Goal: Task Accomplishment & Management: Use online tool/utility

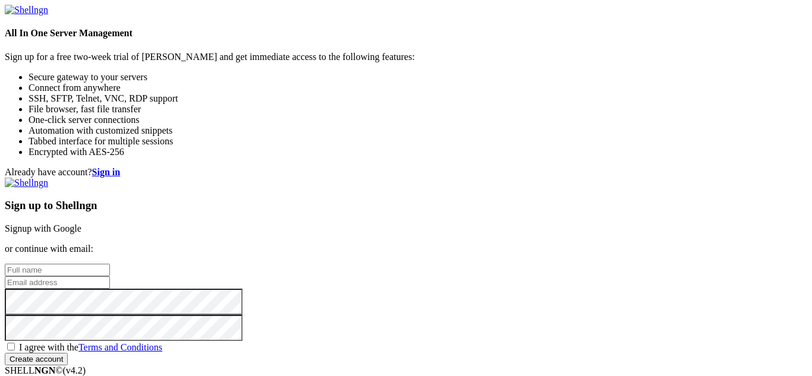
click at [110, 264] on input "text" at bounding box center [57, 270] width 105 height 12
type input "Joel Kone"
type input "oceanlmfao@outlook.com"
click at [441, 308] on div "Sign up to Shellngn Signup with Google or continue with email: Joel Kone oceanl…" at bounding box center [406, 272] width 803 height 188
click at [162, 342] on span "I agree with the Terms and Conditions" at bounding box center [90, 347] width 143 height 10
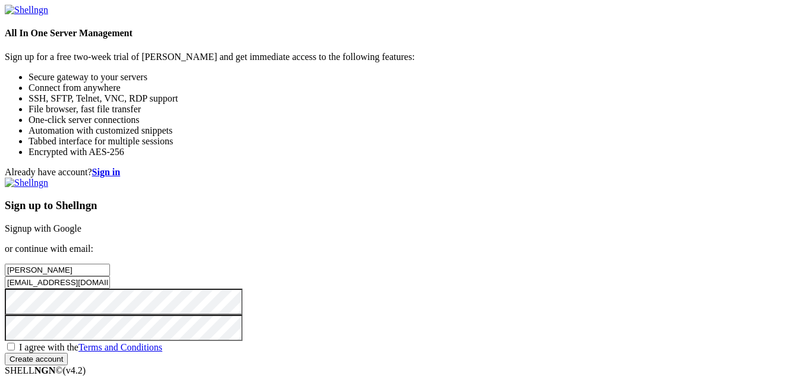
click at [15, 343] on input "I agree with the Terms and Conditions" at bounding box center [11, 347] width 8 height 8
checkbox input "true"
click at [68, 353] on input "Create account" at bounding box center [36, 359] width 63 height 12
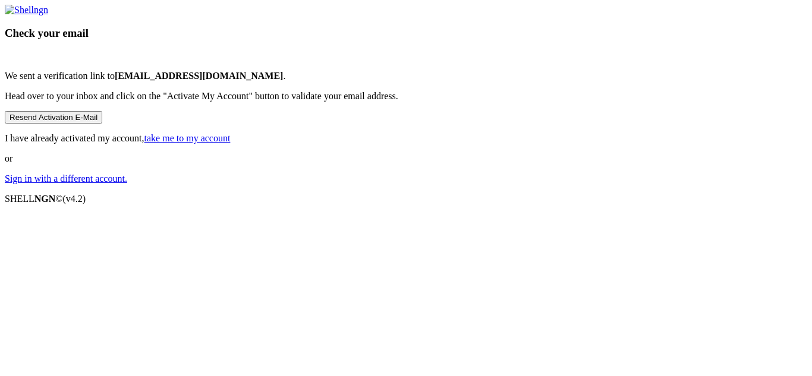
scroll to position [25, 0]
click at [231, 143] on link "take me to my account" at bounding box center [187, 138] width 86 height 10
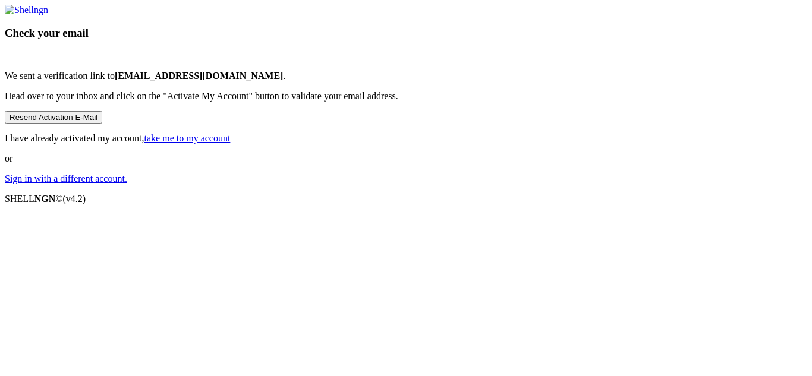
click at [127, 184] on link "Sign in with a different account." at bounding box center [66, 179] width 122 height 10
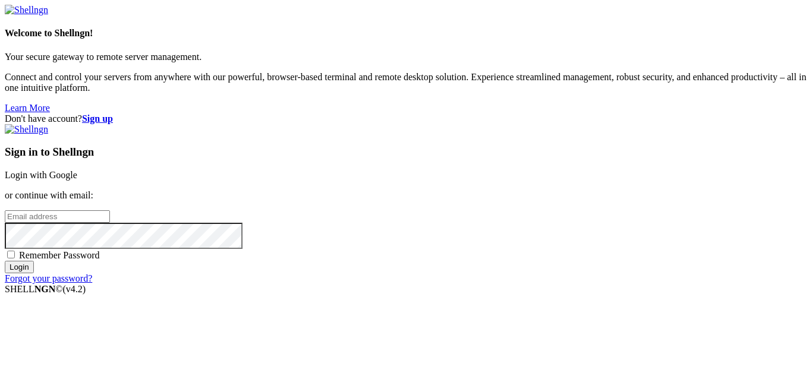
click at [110, 210] on input "email" at bounding box center [57, 216] width 105 height 12
type input "[EMAIL_ADDRESS][DOMAIN_NAME]"
click at [5, 261] on input "Login" at bounding box center [19, 267] width 29 height 12
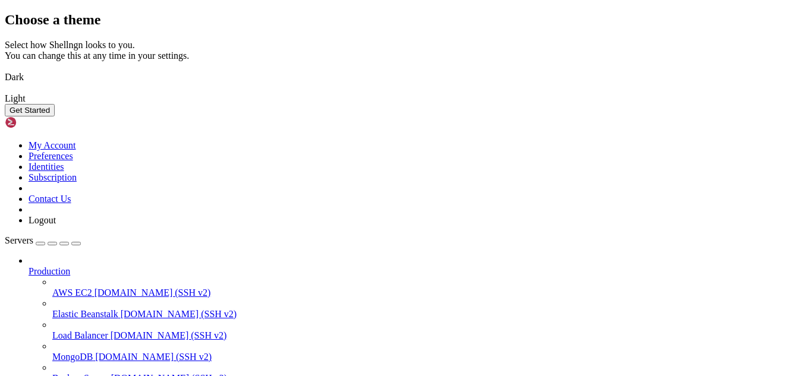
click at [5, 70] on img at bounding box center [5, 70] width 0 height 0
click at [55, 117] on button "Get Started" at bounding box center [30, 110] width 50 height 12
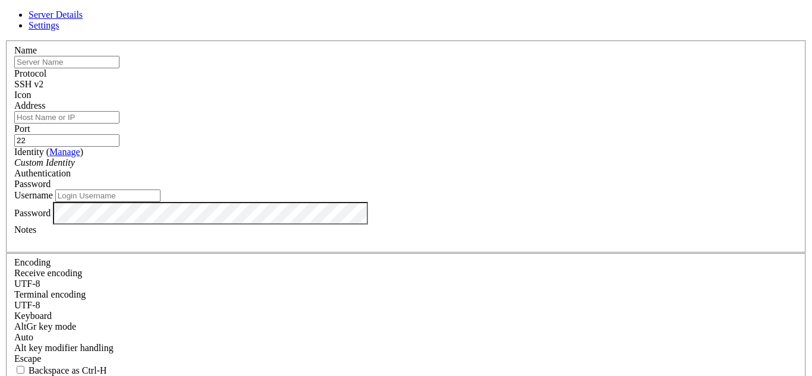
click at [472, 87] on div "SSH v2" at bounding box center [406, 84] width 784 height 11
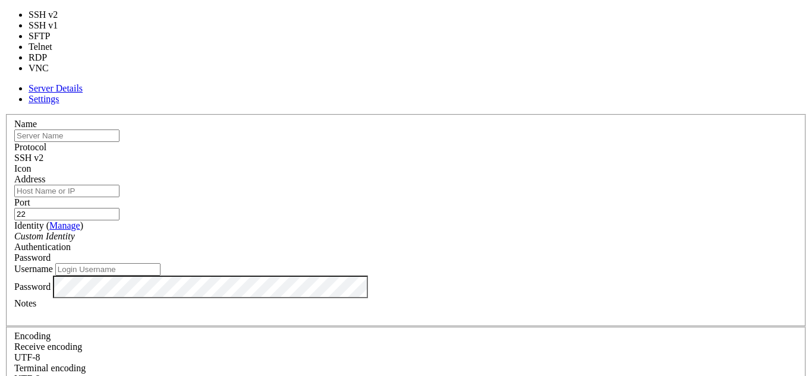
click at [483, 153] on div "SSH v2" at bounding box center [406, 158] width 784 height 11
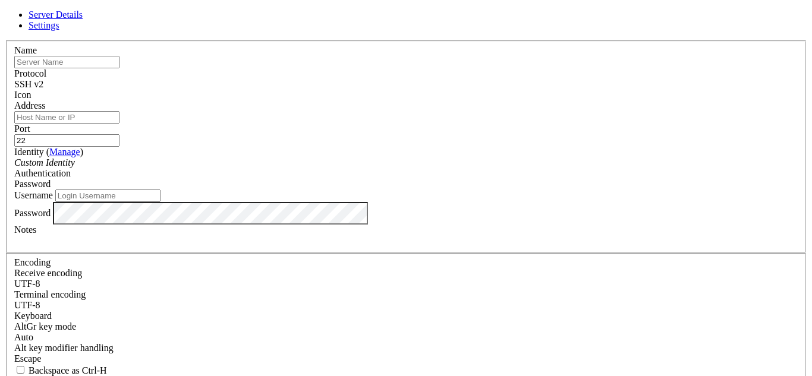
click at [120, 68] on input "text" at bounding box center [66, 62] width 105 height 12
click at [161, 103] on div "Server Details Settings Name Protocol SSH v2 Icon" at bounding box center [406, 255] width 803 height 491
click at [120, 68] on input "text" at bounding box center [66, 62] width 105 height 12
type input "AWS"
click at [120, 124] on input "Address" at bounding box center [66, 117] width 105 height 12
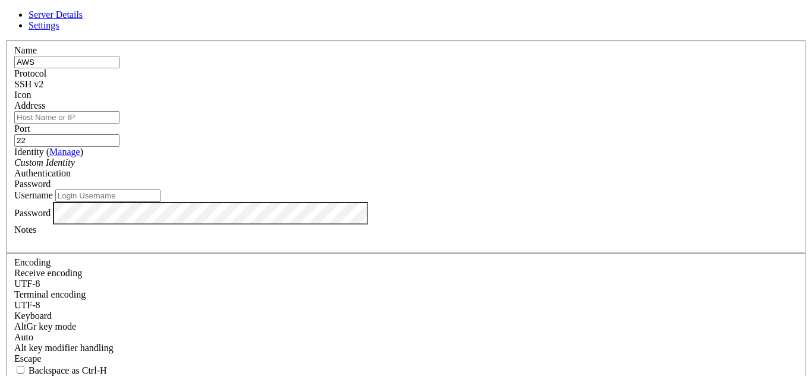
paste input "ec2-3-20-233-99.us-east-2.compute.amazonaws.com"
type input "ec2-3-20-233-99.us-east-2.compute.amazonaws.com"
click at [314, 168] on div "Custom Identity" at bounding box center [406, 163] width 784 height 11
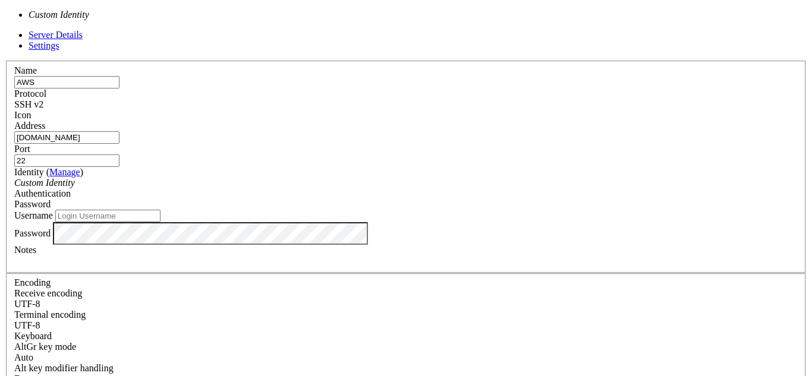
click at [324, 178] on div "Custom Identity" at bounding box center [406, 183] width 784 height 11
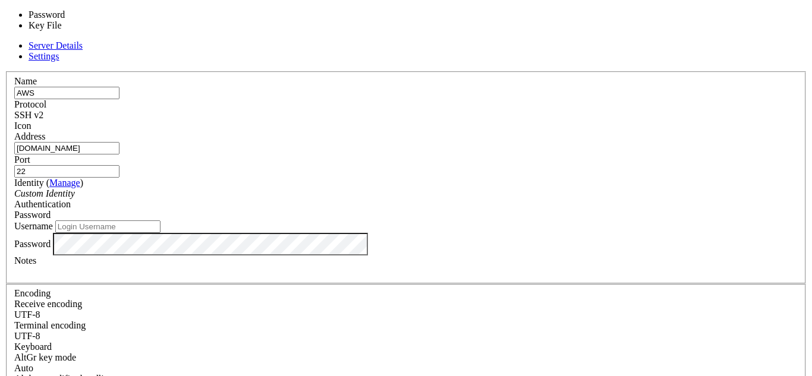
click at [482, 210] on div "Password" at bounding box center [406, 215] width 784 height 11
click at [479, 210] on div "Password" at bounding box center [406, 215] width 784 height 11
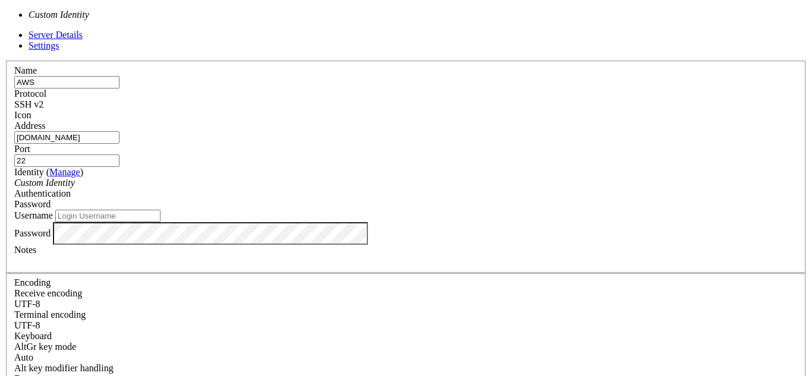
click at [381, 178] on div "Custom Identity" at bounding box center [406, 183] width 784 height 11
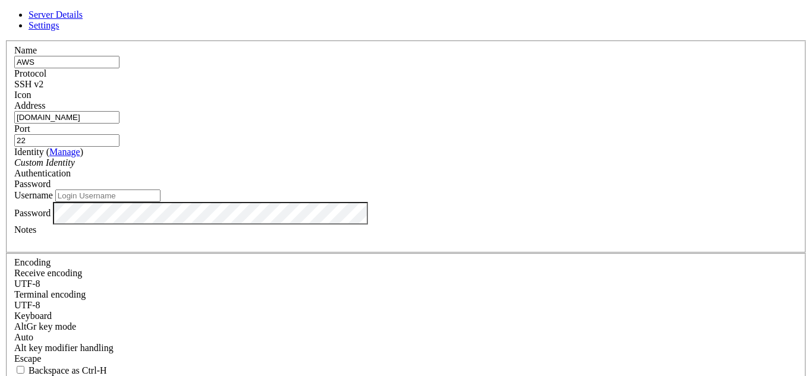
click at [161, 202] on input "Username" at bounding box center [107, 196] width 105 height 12
click at [161, 202] on input "oceanspace" at bounding box center [107, 196] width 105 height 12
click at [341, 202] on div "Username ubuntu" at bounding box center [406, 196] width 784 height 12
click at [161, 202] on input "ubuntu" at bounding box center [107, 196] width 105 height 12
drag, startPoint x: 340, startPoint y: 213, endPoint x: 238, endPoint y: 206, distance: 101.9
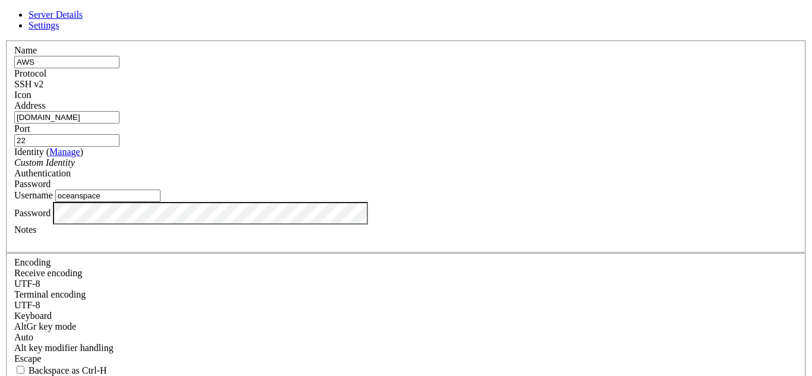
click at [238, 206] on div "Name AWS Protocol SSH v2 Icon Address ec2-3-20-233-99.us-east-2.compute.amazona…" at bounding box center [406, 258] width 803 height 437
type input "r"
type input "ubuntu"
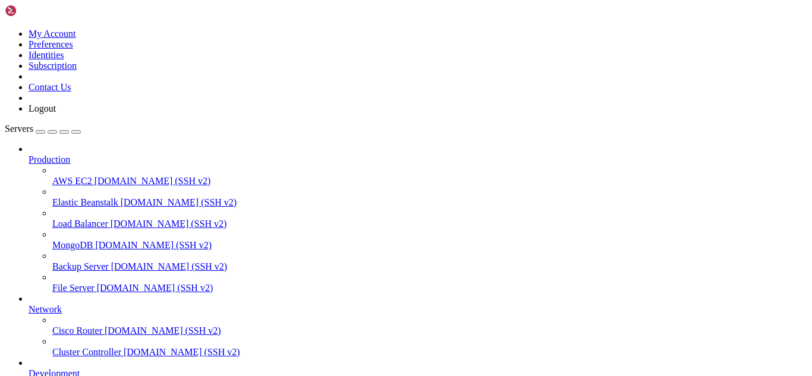
scroll to position [103, 0]
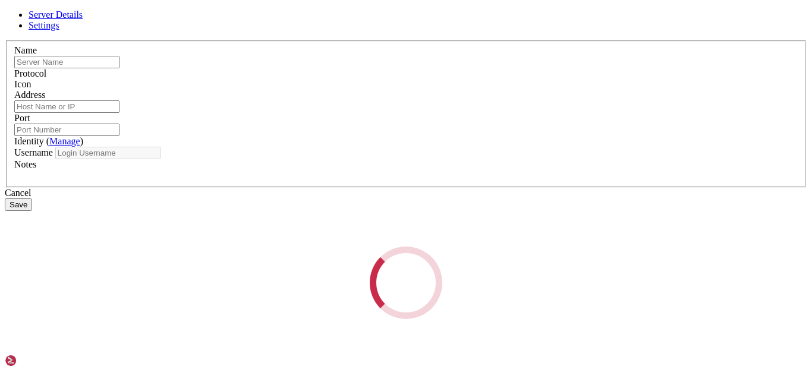
type input "AWS"
type input "ec2-3-20-233-99.us-east-2.compute.amazonaws.com"
type input "22"
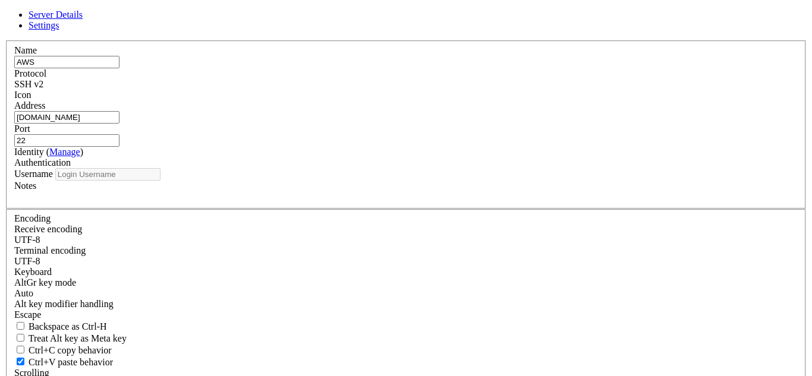
type input "ubuntu"
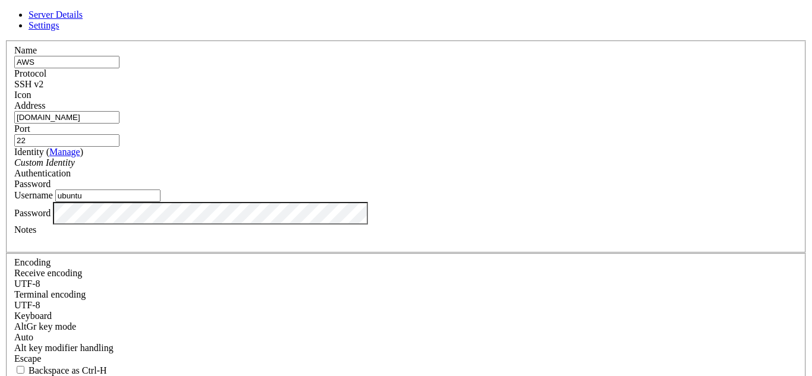
click at [390, 168] on div "Custom Identity" at bounding box center [406, 163] width 784 height 11
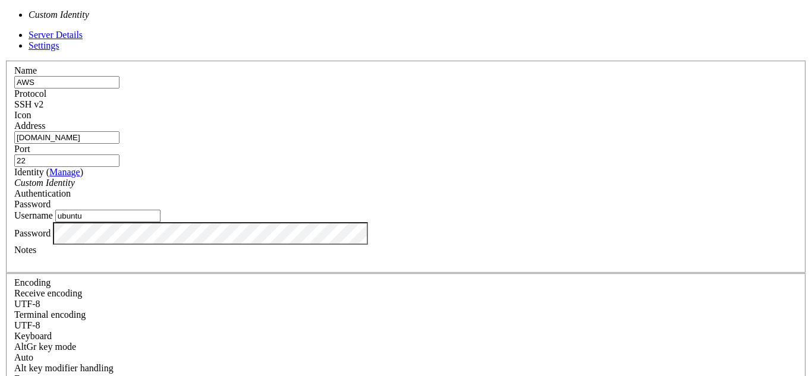
click at [480, 199] on div "Password" at bounding box center [406, 204] width 784 height 11
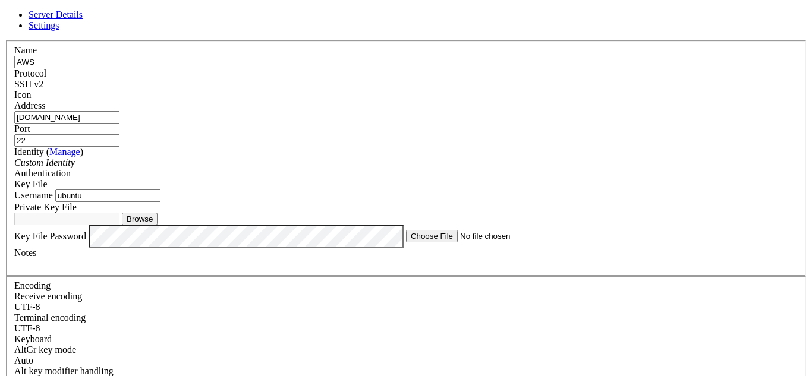
click at [158, 225] on button "Browse" at bounding box center [140, 219] width 36 height 12
type input "cb.pem"
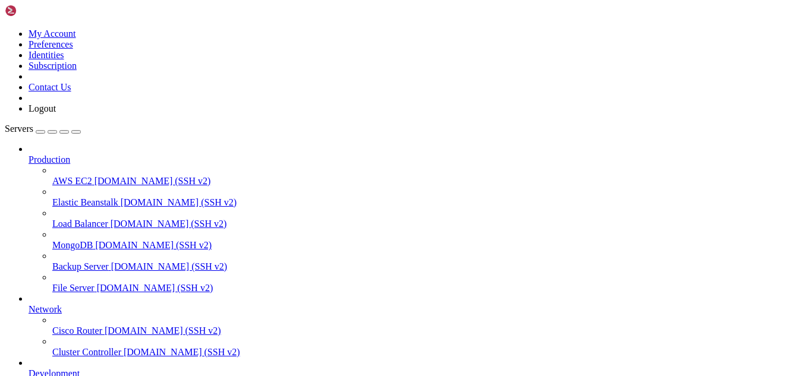
click at [29, 155] on icon at bounding box center [29, 155] width 0 height 0
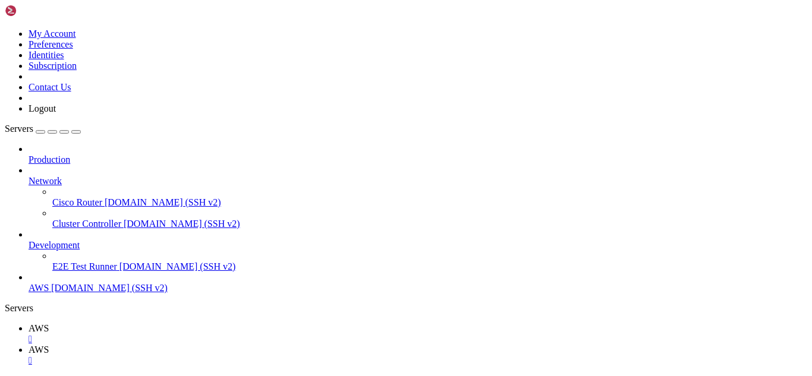
click at [29, 176] on icon at bounding box center [29, 176] width 0 height 0
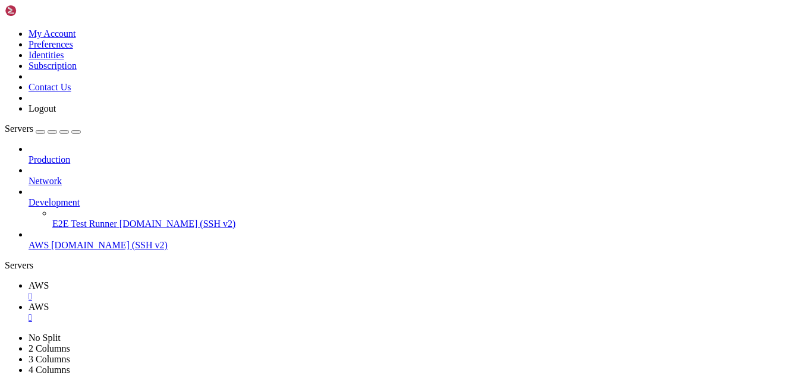
click at [29, 197] on icon at bounding box center [29, 197] width 0 height 0
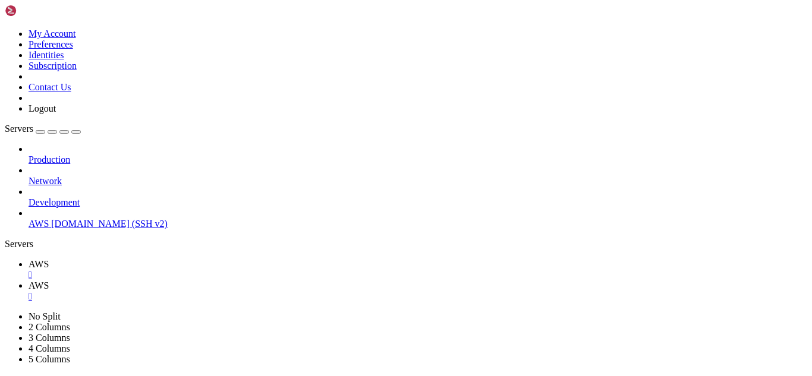
click at [40, 132] on div "button" at bounding box center [40, 132] width 0 height 0
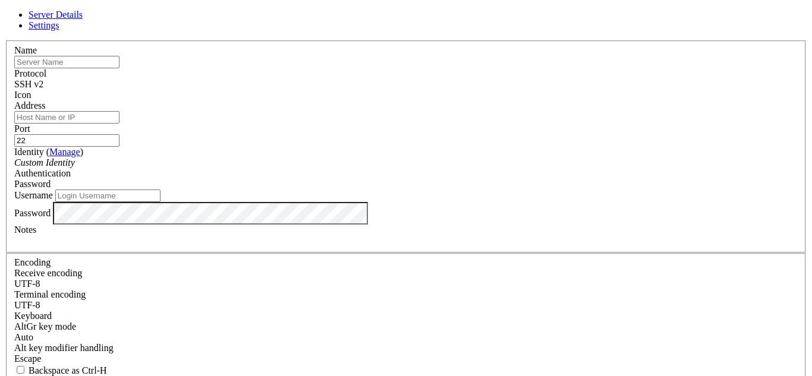
click at [120, 68] on input "text" at bounding box center [66, 62] width 105 height 12
type input "os-panel"
click at [120, 120] on input "Address" at bounding box center [66, 117] width 105 height 12
paste input "ec2-18-191-79-62.us-east-2.compute.amazonaws.com"
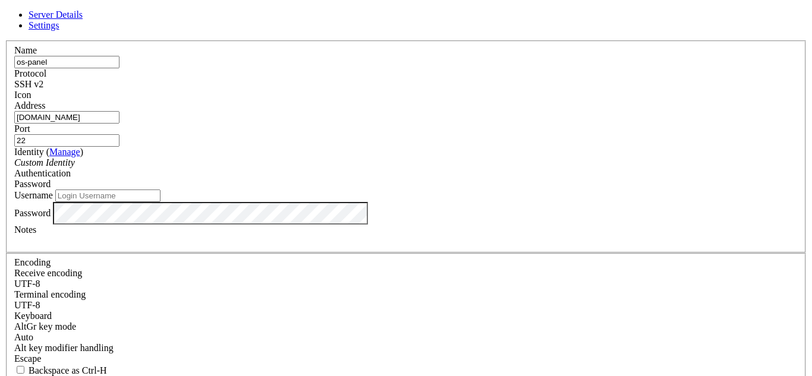
type input "ec2-18-191-79-62.us-east-2.compute.amazonaws.com"
click at [338, 168] on div "Identity ( Manage ) Custom Identity" at bounding box center [406, 157] width 784 height 21
click at [342, 168] on div "Custom Identity" at bounding box center [406, 163] width 784 height 11
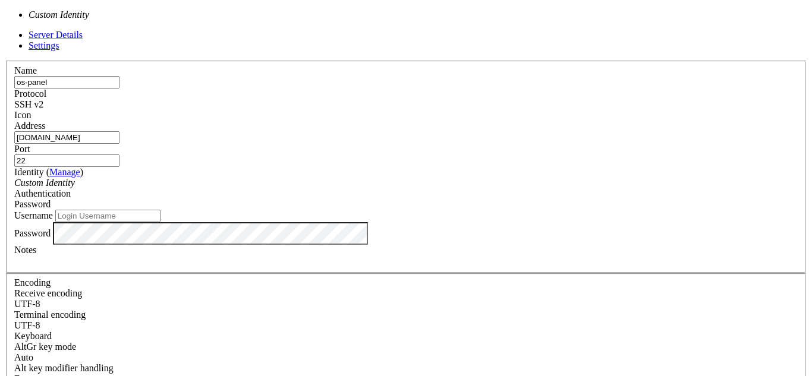
click at [51, 199] on span "Password" at bounding box center [32, 204] width 36 height 10
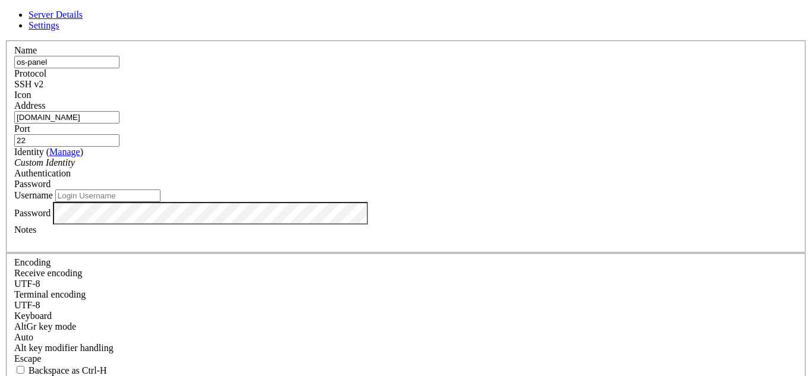
click at [161, 202] on input "Username" at bounding box center [107, 196] width 105 height 12
click at [365, 168] on div "Custom Identity" at bounding box center [406, 163] width 784 height 11
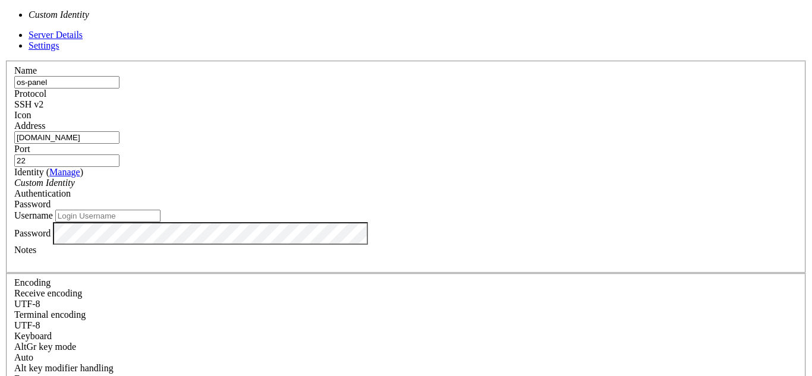
click at [395, 178] on div "Custom Identity" at bounding box center [406, 183] width 784 height 11
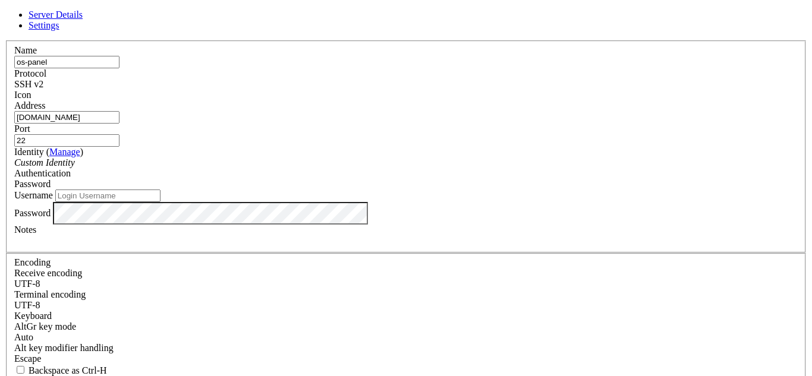
click at [161, 202] on input "Username" at bounding box center [107, 196] width 105 height 12
type input "ubuntu"
click at [425, 10] on div "Server Details Settings Name os-panel Protocol SSH v2 Icon" at bounding box center [406, 309] width 803 height 599
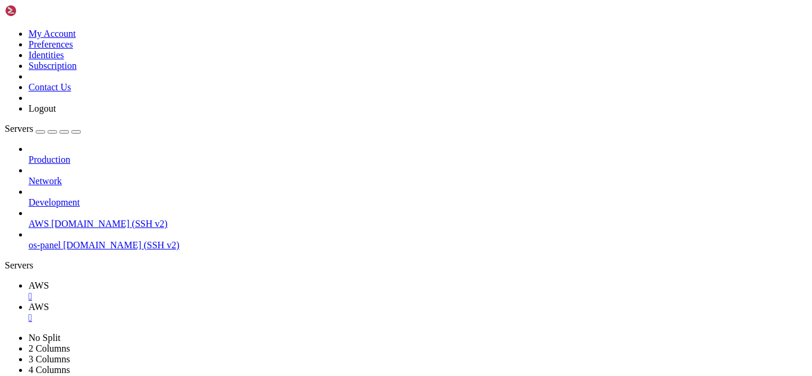
click at [100, 240] on span "ec2-18-191-79-62.us-east-2.compute.amazonaws.com (SSH v2)" at bounding box center [121, 245] width 117 height 10
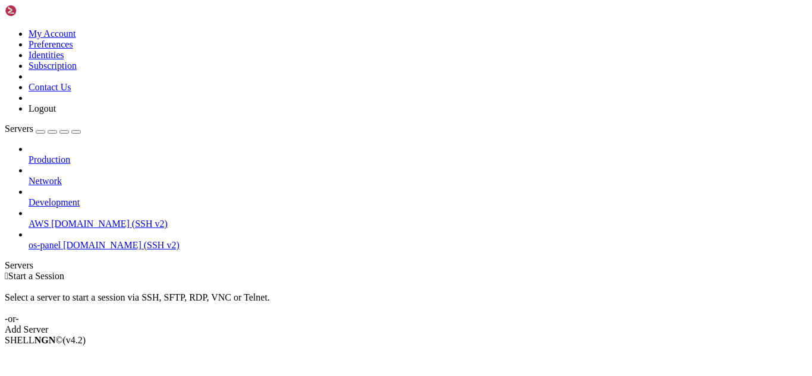
click at [61, 240] on span "os-panel" at bounding box center [45, 245] width 32 height 10
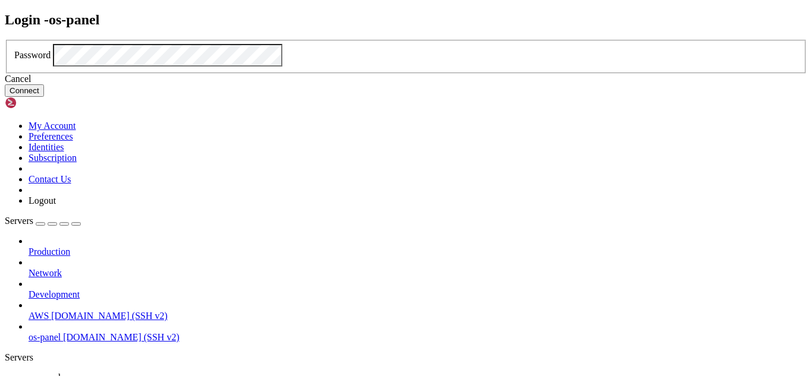
click at [44, 97] on button "Connect" at bounding box center [24, 90] width 39 height 12
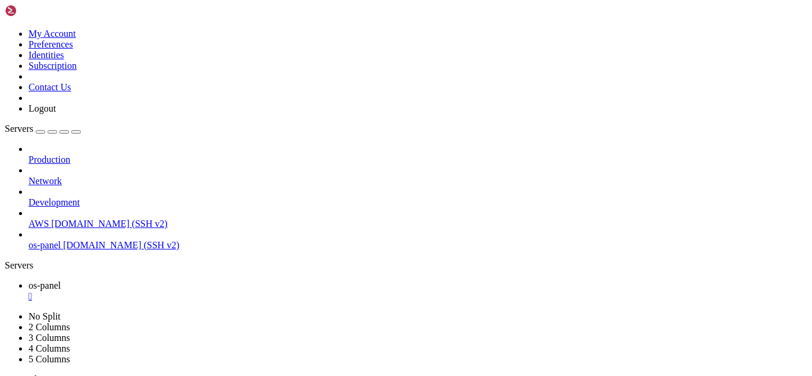
click at [40, 132] on div "button" at bounding box center [40, 132] width 0 height 0
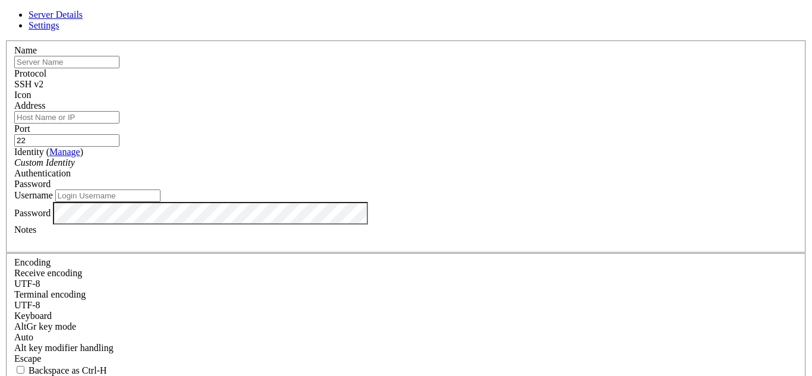
click at [120, 68] on input "text" at bounding box center [66, 62] width 105 height 12
type input "oceanspace-panel"
paste input "[TECHNICAL_ID]"
type input "[TECHNICAL_ID]"
click at [328, 168] on div "Custom Identity" at bounding box center [406, 163] width 784 height 11
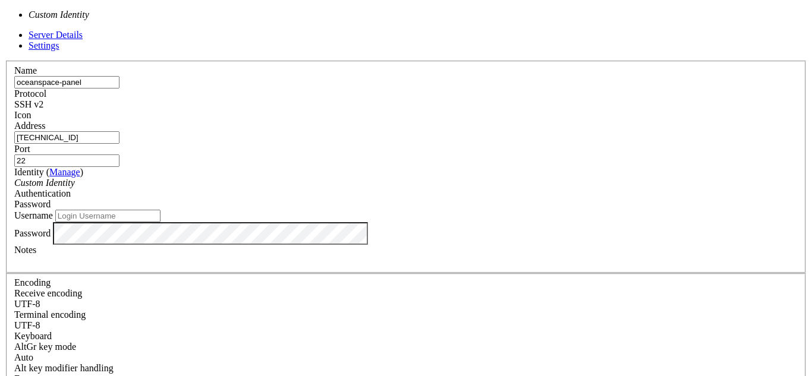
click at [476, 199] on div "Password" at bounding box center [406, 204] width 784 height 11
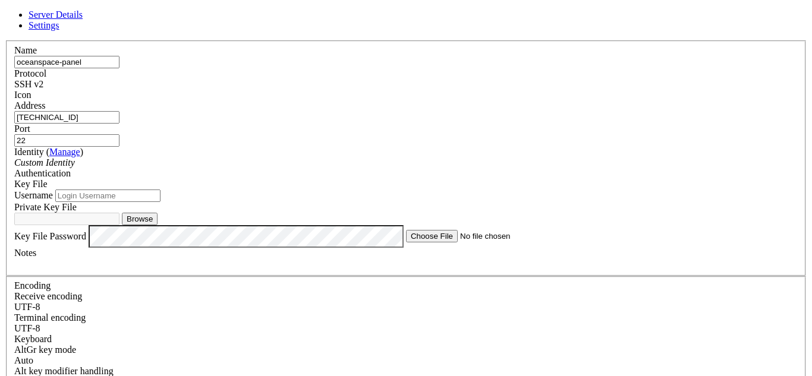
click at [161, 202] on input "Username" at bounding box center [107, 196] width 105 height 12
type input "ubuntu"
click at [158, 225] on button "Browse" at bounding box center [140, 219] width 36 height 12
type input "oceanspace.pem"
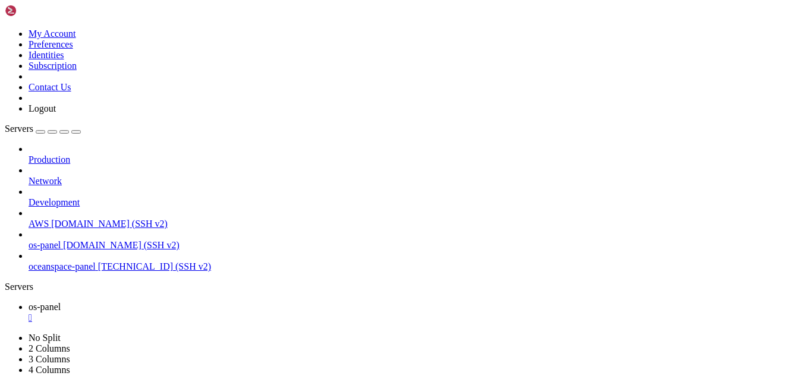
click at [96, 262] on span "oceanspace-panel" at bounding box center [62, 267] width 67 height 10
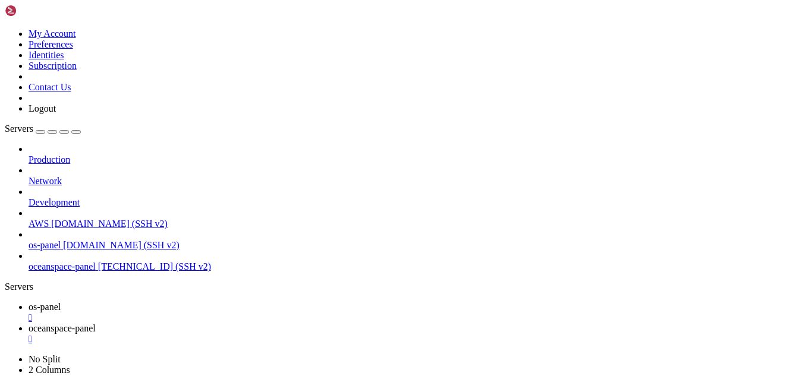
scroll to position [38401, 0]
click at [80, 197] on span "Development" at bounding box center [54, 202] width 51 height 10
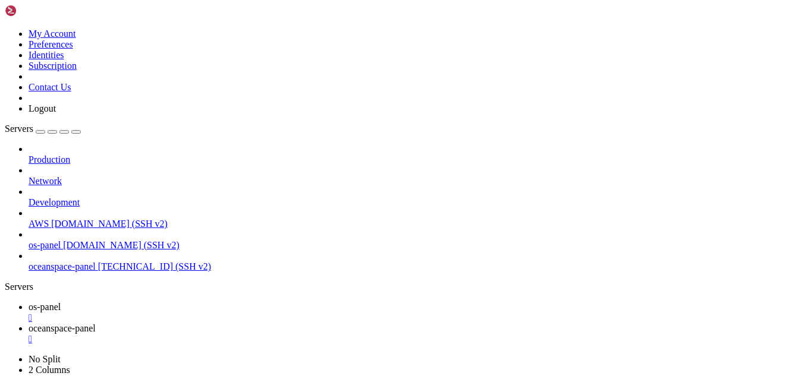
click at [40, 132] on div "button" at bounding box center [40, 132] width 0 height 0
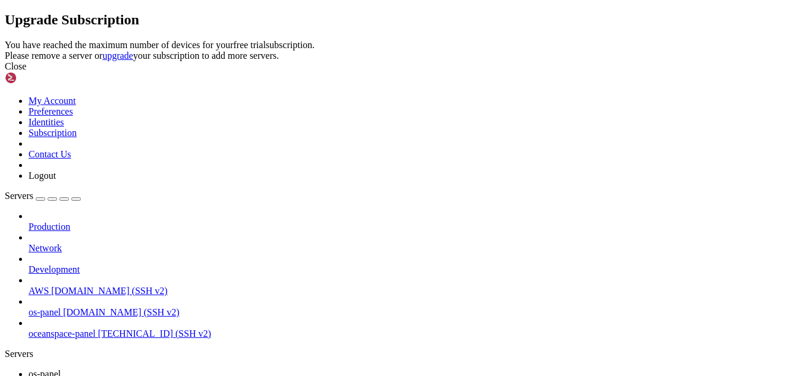
click at [5, 40] on icon at bounding box center [5, 40] width 0 height 0
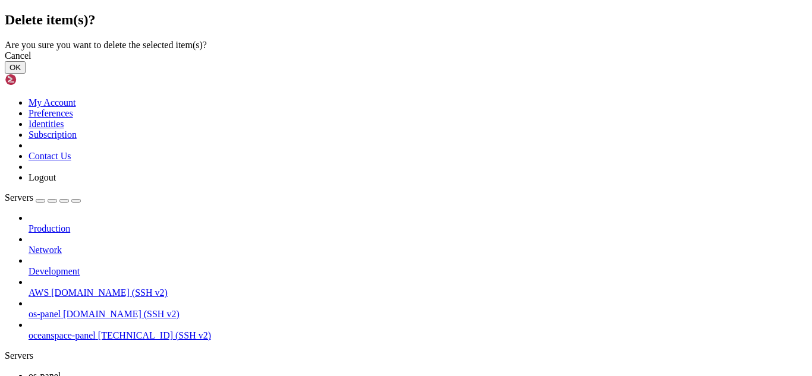
click at [26, 74] on button "OK" at bounding box center [15, 67] width 21 height 12
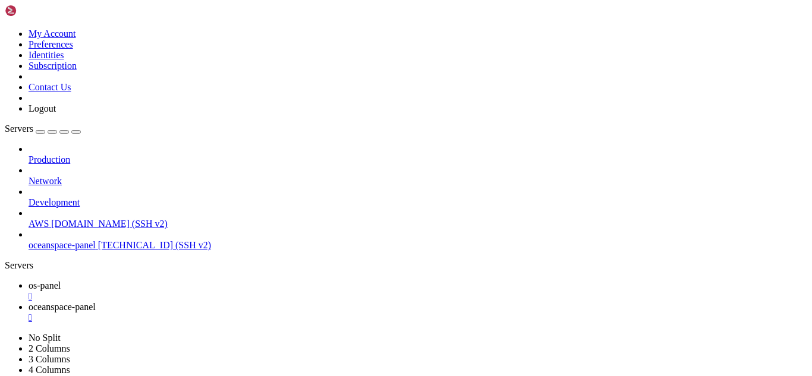
click at [40, 132] on div "button" at bounding box center [40, 132] width 0 height 0
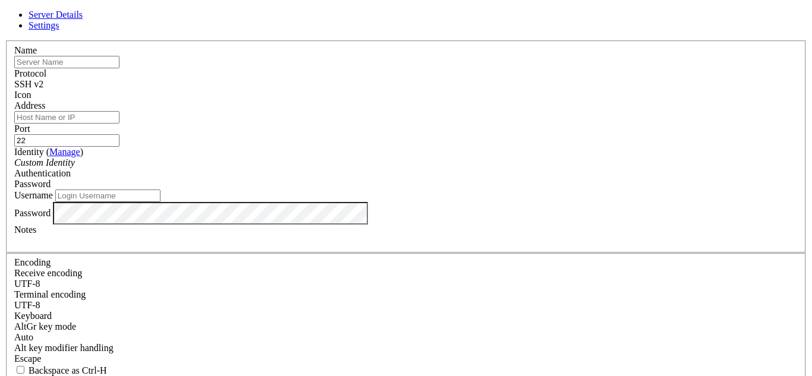
click at [498, 89] on div "SSH v2" at bounding box center [406, 84] width 784 height 11
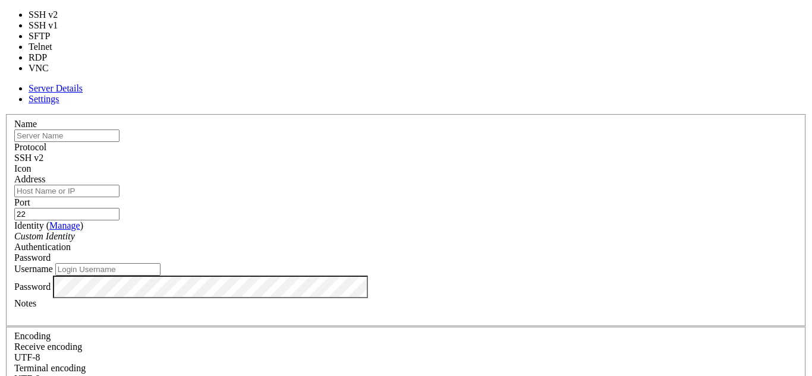
type input "3389"
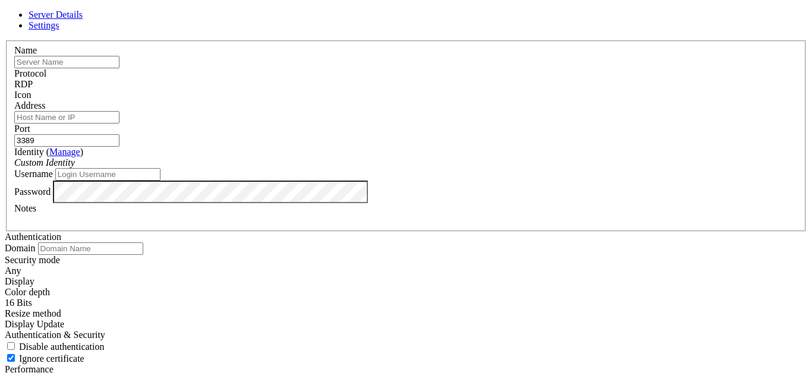
click at [5, 40] on link at bounding box center [5, 40] width 0 height 0
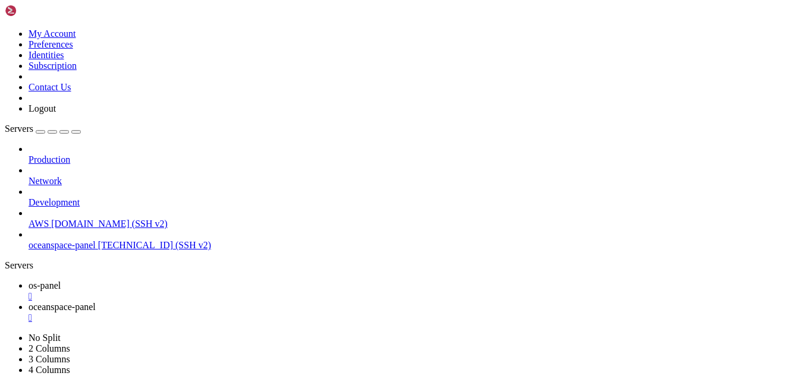
click at [45, 130] on button "button" at bounding box center [41, 132] width 10 height 4
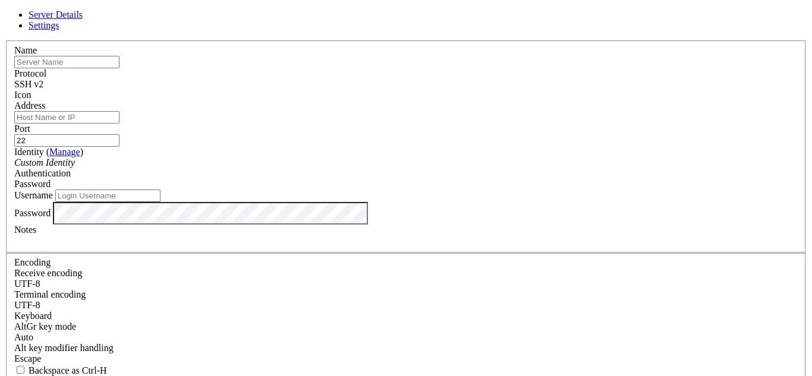
click at [460, 90] on div "SSH v2" at bounding box center [406, 84] width 784 height 11
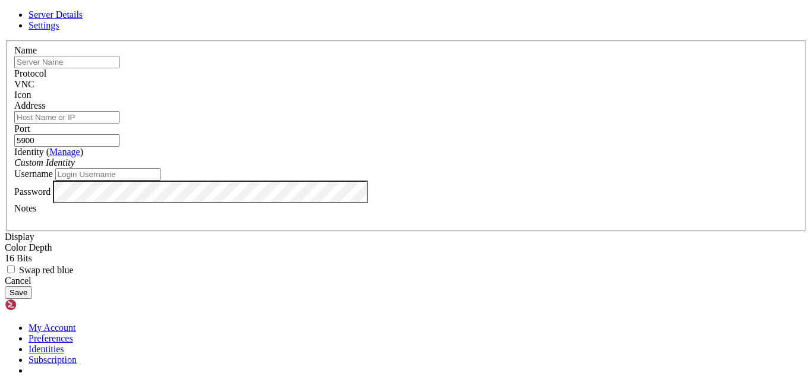
click at [476, 89] on div "VNC" at bounding box center [406, 84] width 784 height 11
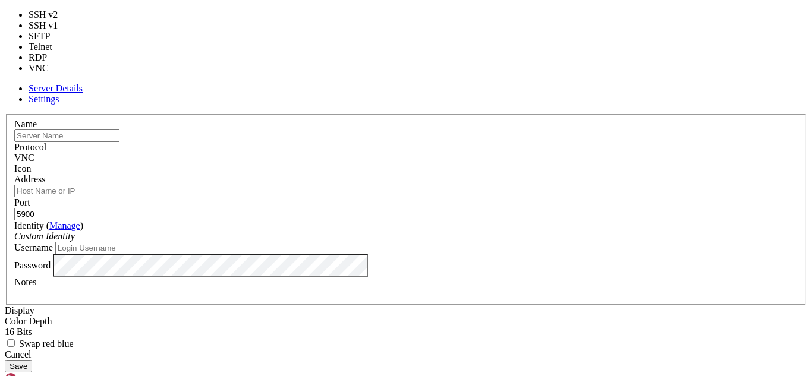
type input "3389"
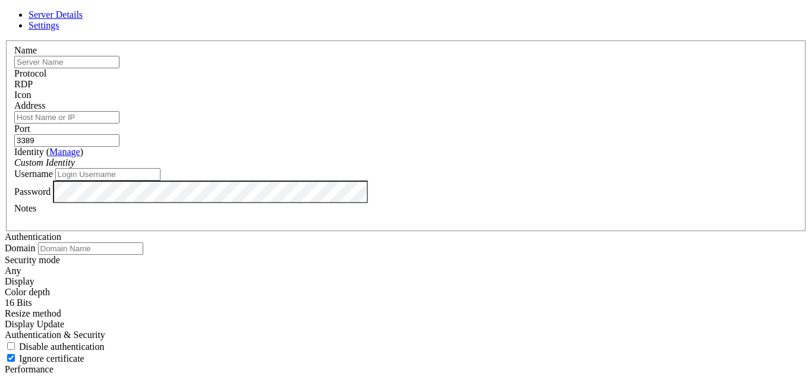
click at [120, 68] on input "text" at bounding box center [66, 62] width 105 height 12
type input "test"
click at [120, 124] on input "Address" at bounding box center [66, 117] width 105 height 12
click at [120, 68] on input "test" at bounding box center [66, 62] width 105 height 12
click at [120, 124] on input "Address" at bounding box center [66, 117] width 105 height 12
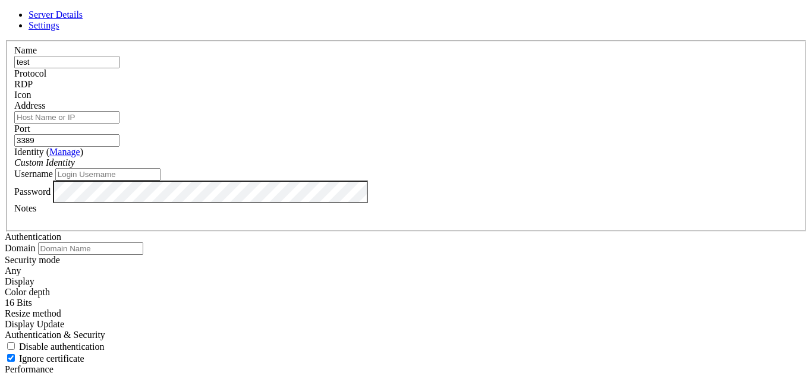
paste input "3.21.76.187"
type input "3.21.76.187"
click at [352, 168] on div "Identity ( Manage ) Custom Identity" at bounding box center [406, 157] width 784 height 21
click at [350, 168] on div "Custom Identity" at bounding box center [406, 163] width 784 height 11
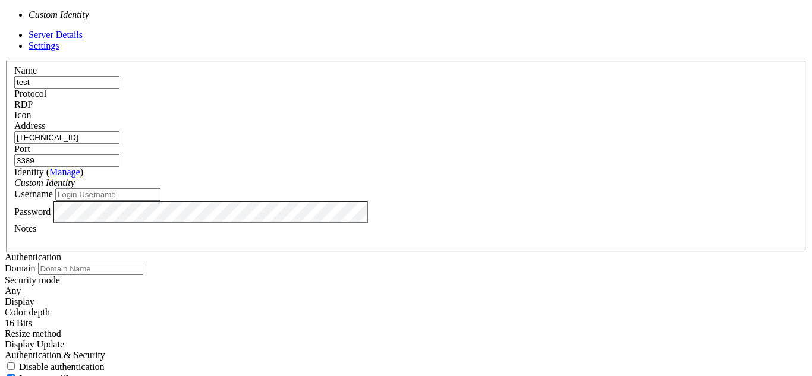
click at [349, 178] on div "Custom Identity" at bounding box center [406, 183] width 784 height 11
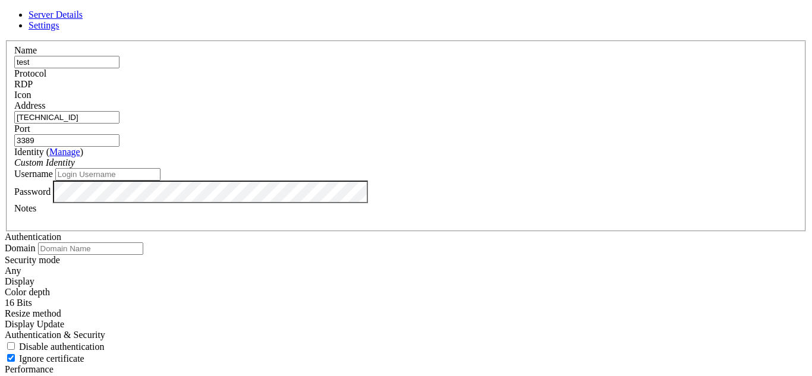
scroll to position [0, 0]
click at [161, 181] on input "Username" at bounding box center [107, 174] width 105 height 12
type input "Administrator"
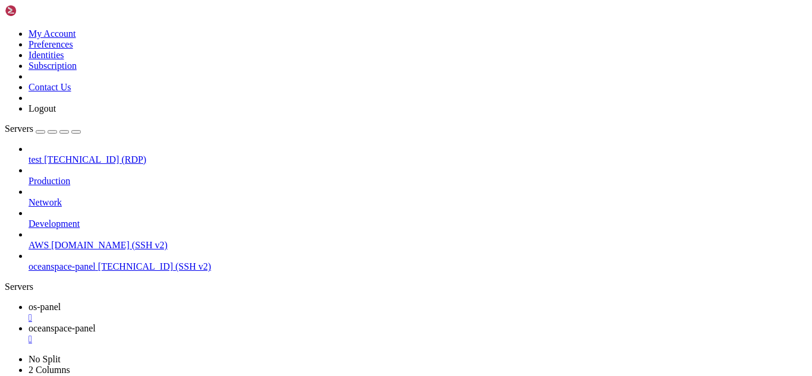
click at [91, 155] on span "3.21.76.187 (RDP)" at bounding box center [95, 160] width 102 height 10
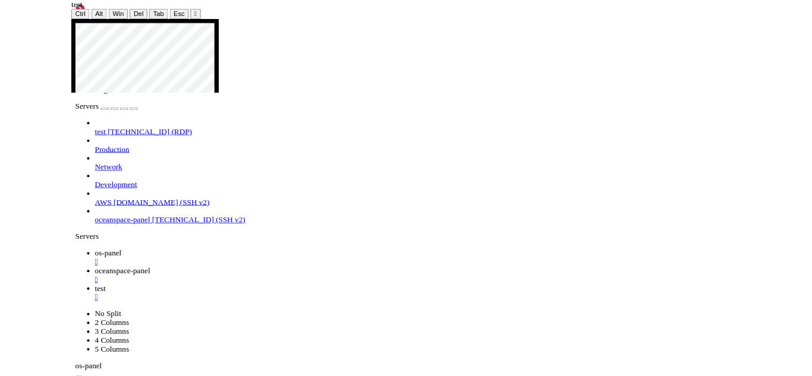
scroll to position [38347, 0]
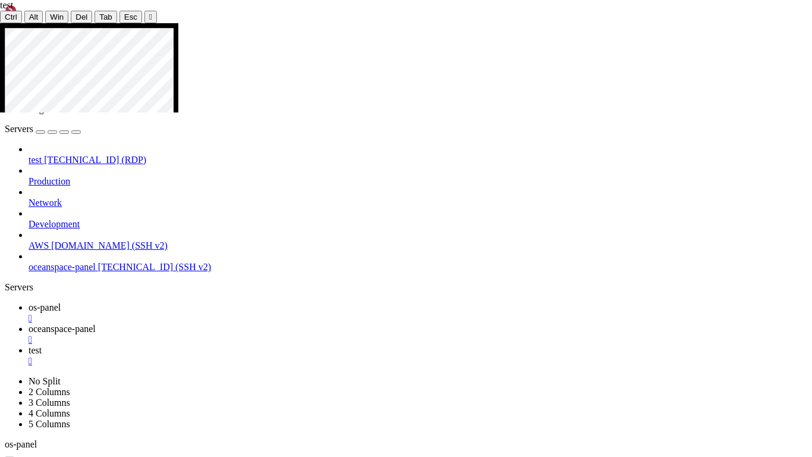
drag, startPoint x: 253, startPoint y: 251, endPoint x: 293, endPoint y: 267, distance: 43.5
click at [0, 23] on icon at bounding box center [0, 23] width 0 height 0
click at [149, 12] on div "" at bounding box center [150, 16] width 3 height 9
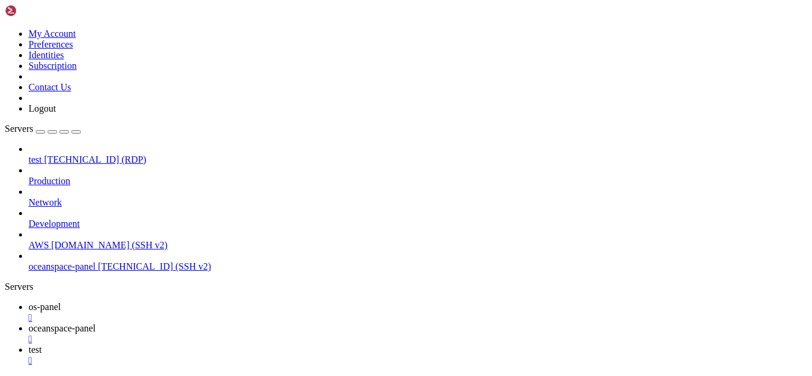
scroll to position [38454, 0]
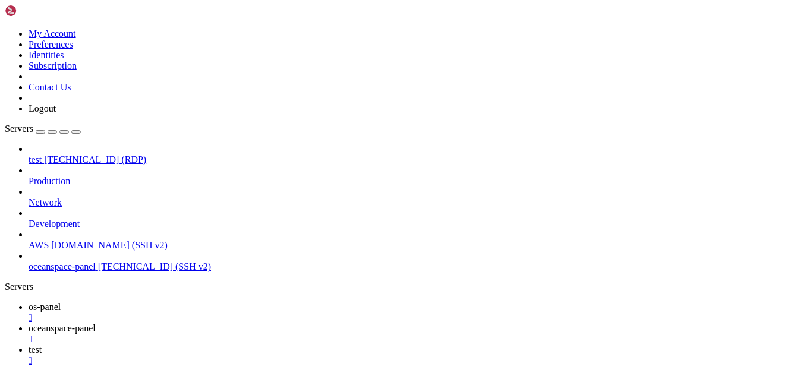
click at [96, 323] on span "oceanspace-panel" at bounding box center [62, 328] width 67 height 10
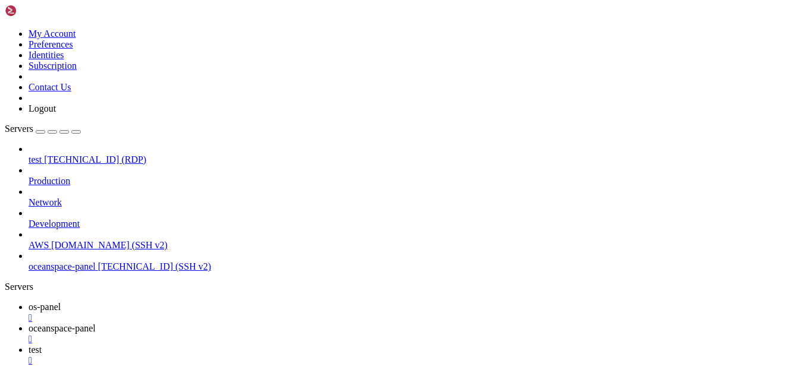
scroll to position [38743, 0]
click at [42, 345] on span "test" at bounding box center [35, 350] width 13 height 10
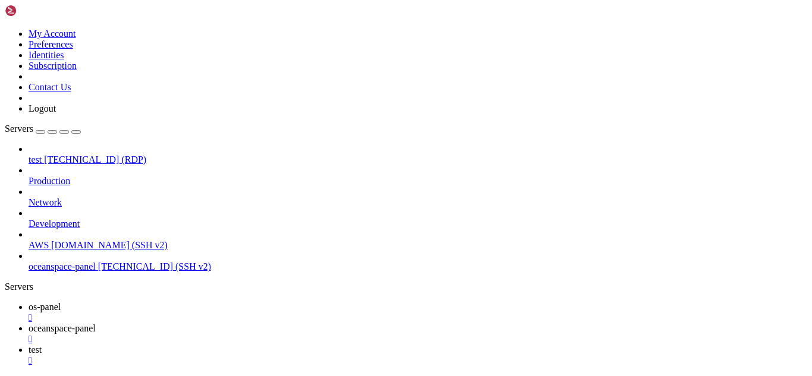
click at [96, 323] on span "oceanspace-panel" at bounding box center [62, 328] width 67 height 10
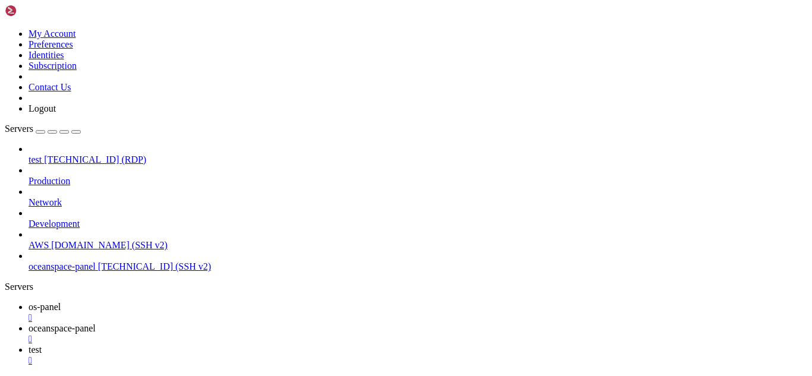
click at [61, 302] on span "os-panel" at bounding box center [45, 307] width 32 height 10
click at [96, 323] on span "oceanspace-panel" at bounding box center [62, 328] width 67 height 10
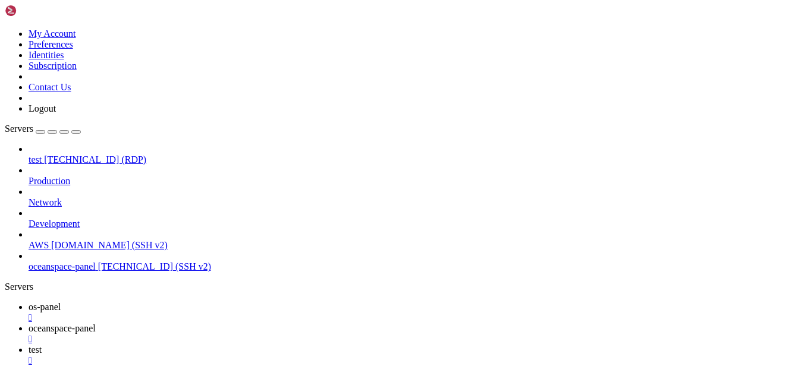
click at [319, 334] on div "" at bounding box center [418, 339] width 779 height 11
click at [98, 262] on span "[TECHNICAL_ID] (SSH v2)" at bounding box center [154, 267] width 113 height 10
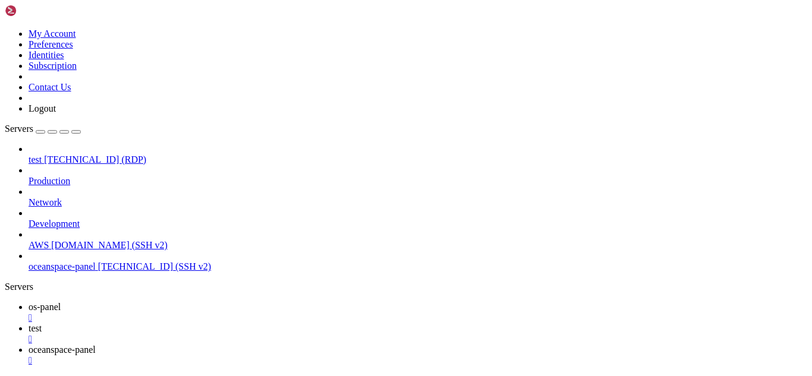
scroll to position [21, 0]
click at [42, 323] on span "test" at bounding box center [35, 328] width 13 height 10
click at [323, 345] on link "oceanspace-panel " at bounding box center [418, 355] width 779 height 21
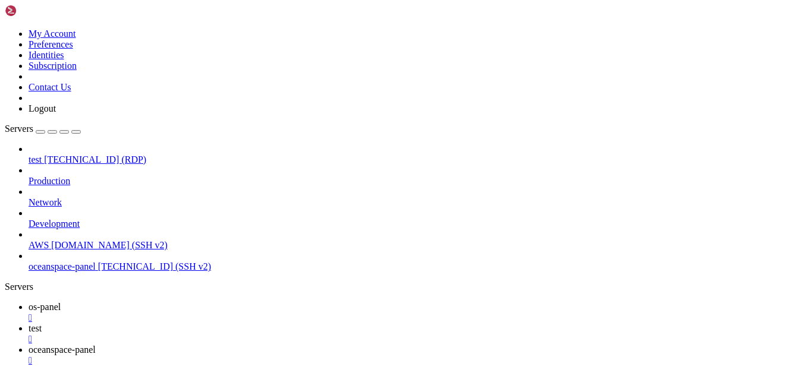
scroll to position [32, 0]
click at [42, 323] on span "test" at bounding box center [35, 328] width 13 height 10
click at [96, 345] on span "oceanspace-panel" at bounding box center [62, 350] width 67 height 10
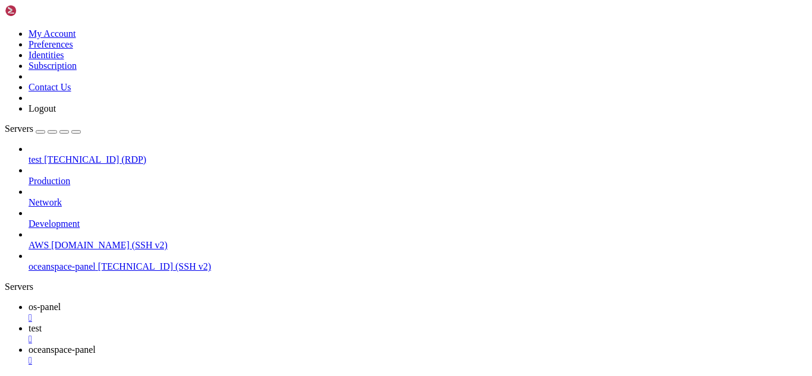
scroll to position [685, 0]
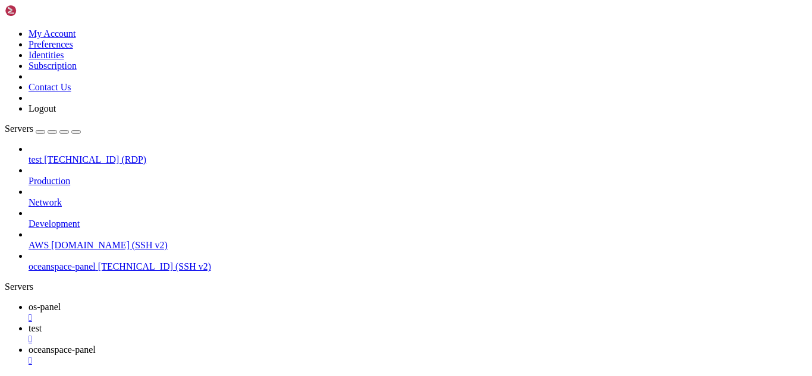
scroll to position [728, 0]
click at [239, 323] on link "test " at bounding box center [418, 333] width 779 height 21
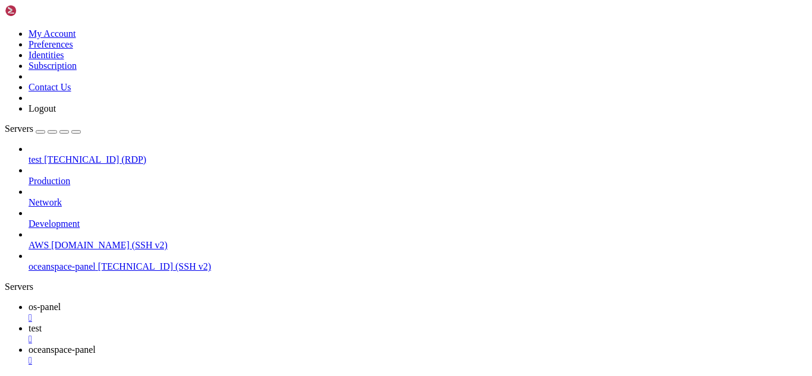
click at [316, 345] on link "oceanspace-panel " at bounding box center [418, 355] width 779 height 21
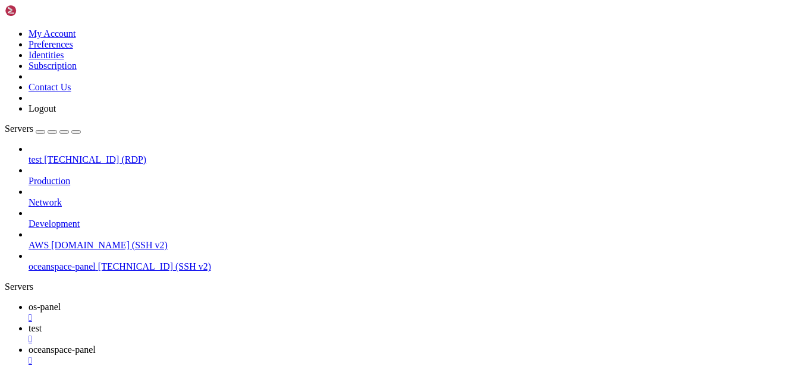
scroll to position [760, 0]
click at [244, 323] on link "test " at bounding box center [418, 333] width 779 height 21
drag, startPoint x: 358, startPoint y: 828, endPoint x: 534, endPoint y: 821, distance: 176.1
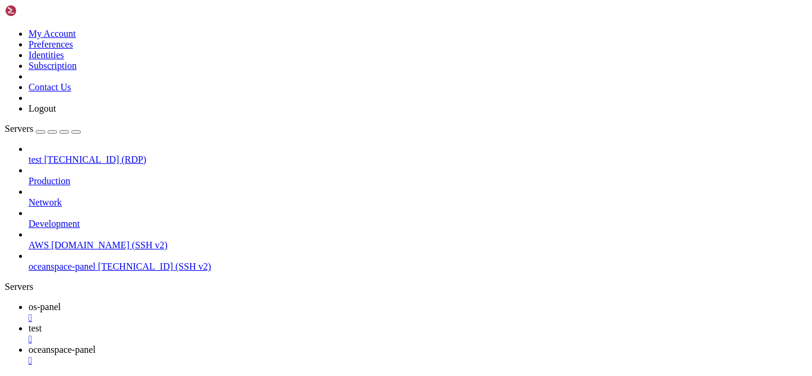
click at [96, 345] on span "oceanspace-panel" at bounding box center [62, 350] width 67 height 10
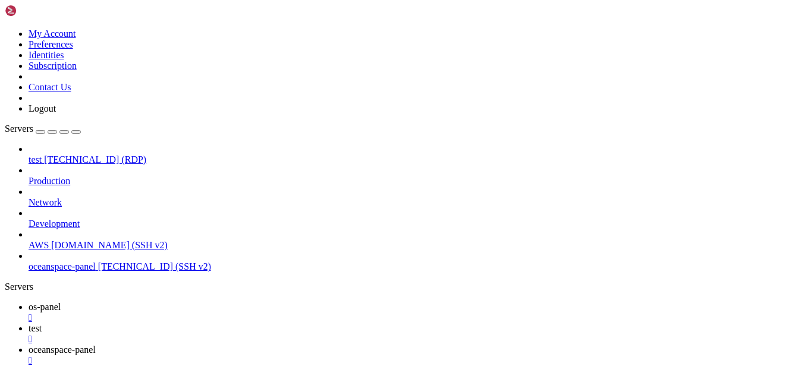
click at [42, 323] on span "test" at bounding box center [35, 328] width 13 height 10
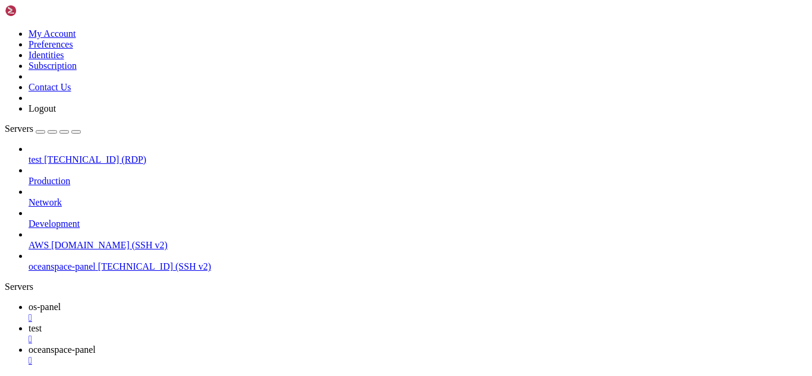
click at [346, 345] on link "oceanspace-panel " at bounding box center [418, 355] width 779 height 21
click at [42, 323] on span "test" at bounding box center [35, 328] width 13 height 10
click at [332, 345] on link "oceanspace-panel " at bounding box center [418, 355] width 779 height 21
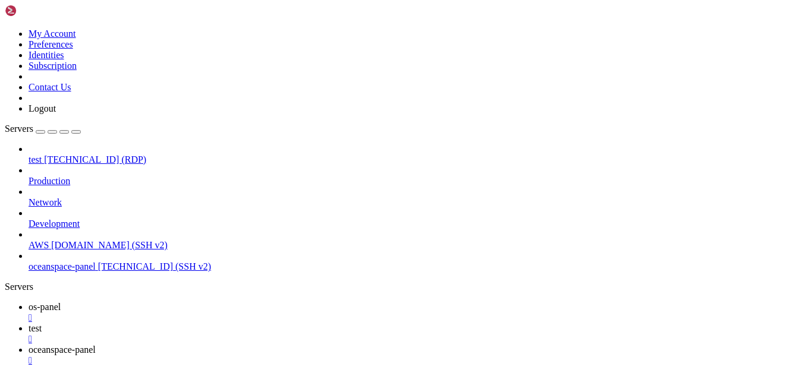
click at [259, 323] on link "test " at bounding box center [418, 333] width 779 height 21
click at [60, 155] on span "3.21.76.187 (RDP)" at bounding box center [95, 160] width 102 height 10
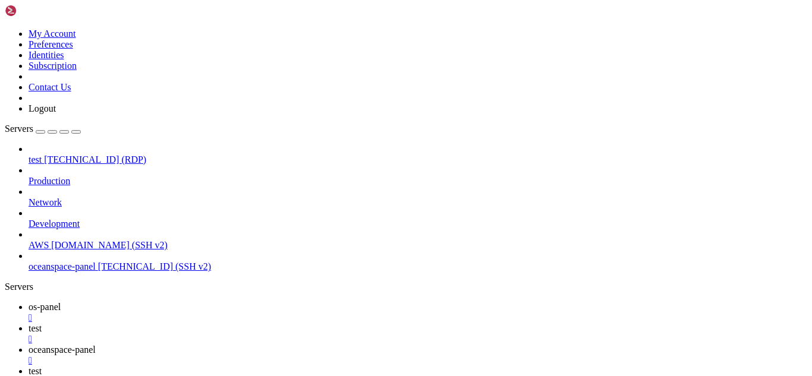
click at [270, 334] on div "" at bounding box center [418, 339] width 779 height 11
click at [214, 313] on div "" at bounding box center [418, 318] width 779 height 11
click at [265, 323] on link "test " at bounding box center [418, 333] width 779 height 21
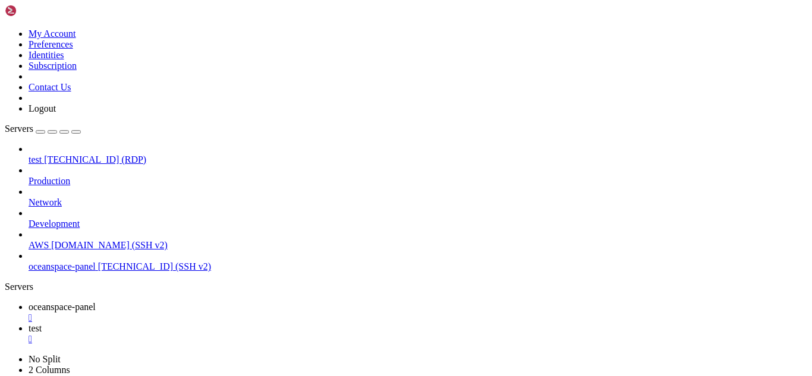
click at [96, 302] on span "oceanspace-panel" at bounding box center [62, 307] width 67 height 10
click at [42, 323] on span "test" at bounding box center [35, 328] width 13 height 10
click at [306, 334] on div "" at bounding box center [418, 339] width 779 height 11
click at [42, 155] on span "test" at bounding box center [35, 160] width 13 height 10
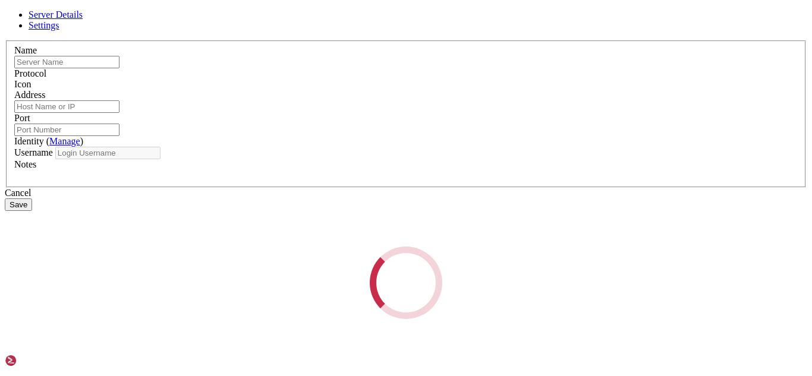
type input "test"
type input "3.21.76.187"
type input "3389"
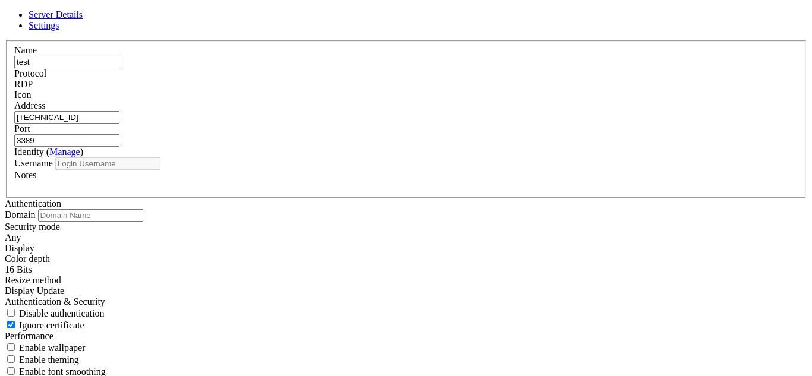
type input "Administrator"
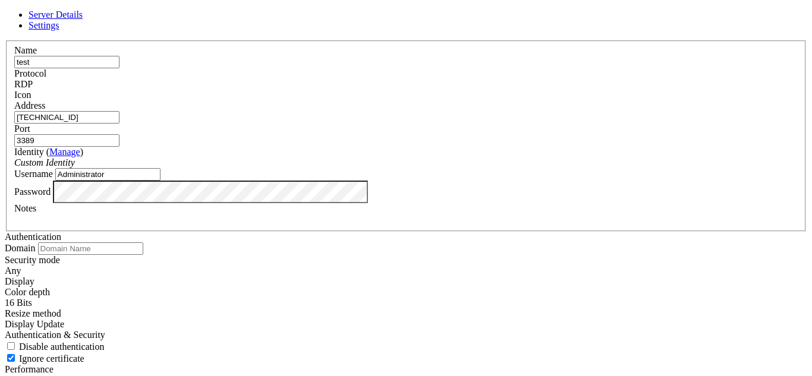
click at [5, 40] on icon at bounding box center [5, 40] width 0 height 0
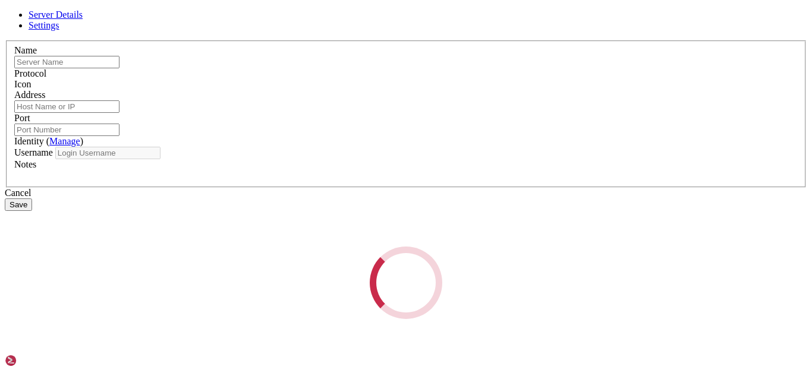
type input "test"
type input "3.21.76.187"
type input "3389"
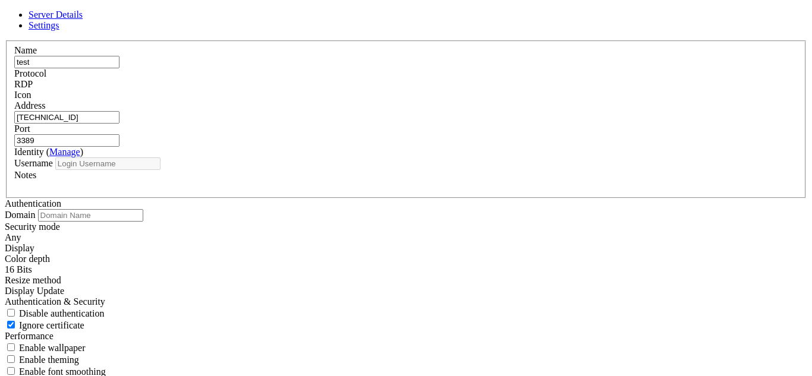
type input "Administrator"
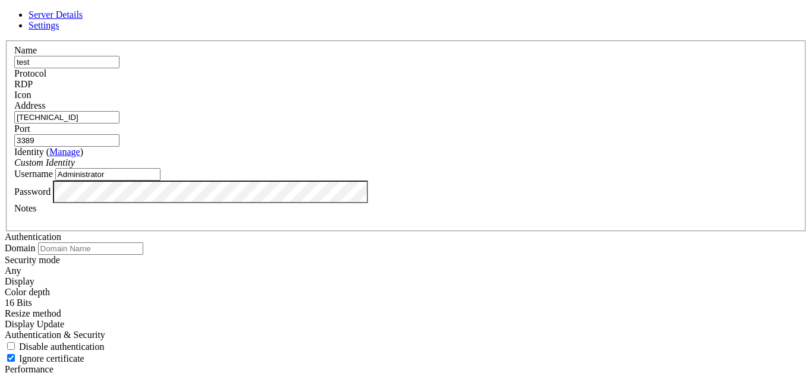
click at [120, 120] on input "3.21.76.187" at bounding box center [66, 117] width 105 height 12
paste input "[DOMAIN_NAME]"
type input "[DOMAIN_NAME]"
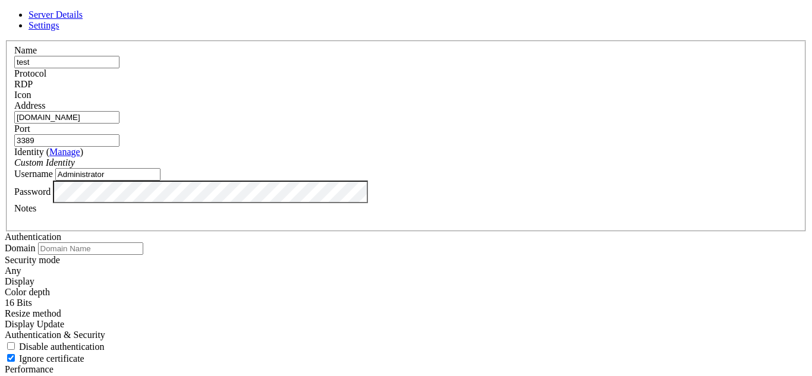
scroll to position [0, 0]
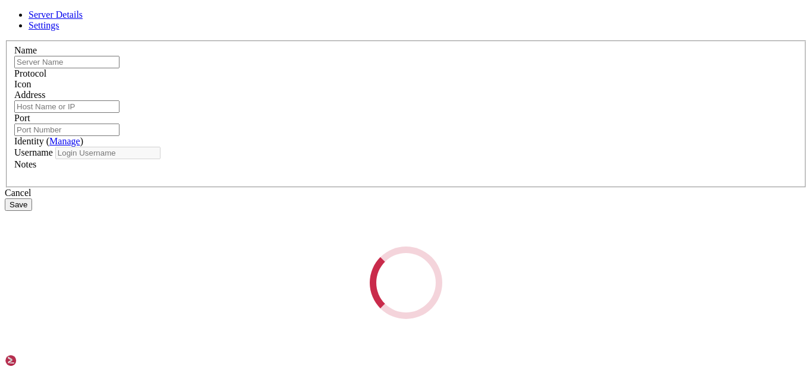
type input "test"
type input "[DOMAIN_NAME]"
type input "3389"
type input "Administrator"
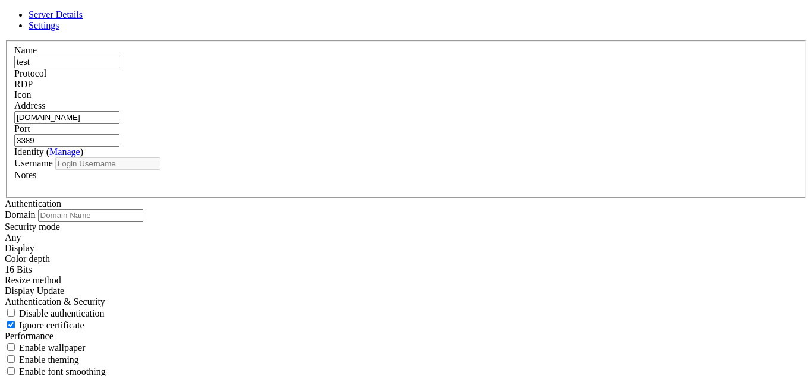
type input "Administrator"
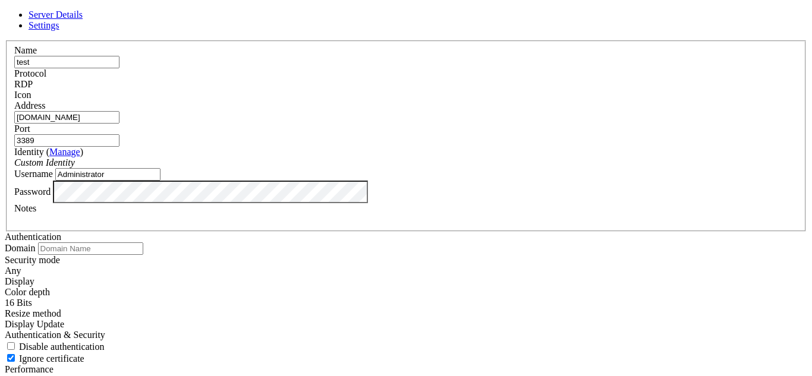
click at [5, 40] on icon at bounding box center [5, 40] width 0 height 0
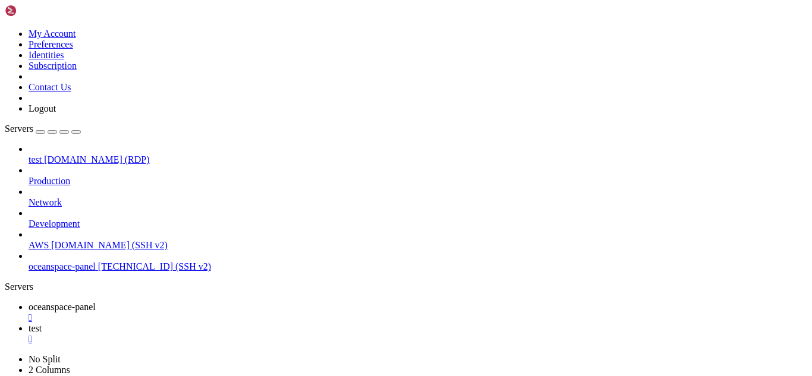
scroll to position [1, 0]
click at [96, 302] on span "oceanspace-panel" at bounding box center [62, 307] width 67 height 10
click at [29, 323] on icon at bounding box center [29, 328] width 0 height 10
click at [306, 334] on div "" at bounding box center [418, 339] width 779 height 11
click at [40, 132] on div "button" at bounding box center [40, 132] width 0 height 0
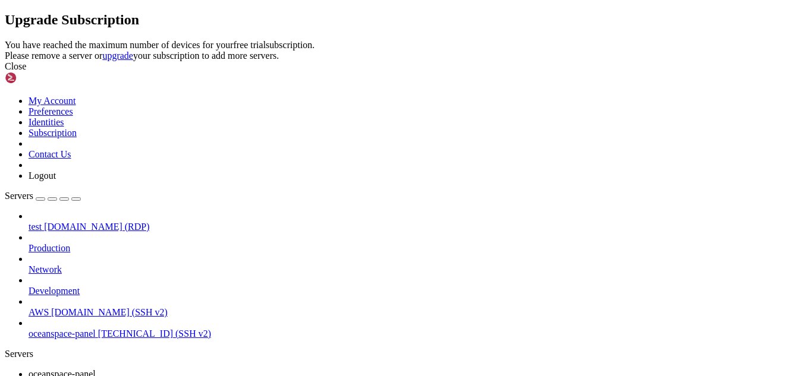
click at [526, 72] on div "Upgrade Subscription You have reached the maximum number of devices for your fr…" at bounding box center [406, 42] width 803 height 60
click at [326, 72] on div "Upgrade Subscription You have reached the maximum number of devices for your fr…" at bounding box center [406, 42] width 803 height 60
click at [228, 72] on div "Upgrade Subscription You have reached the maximum number of devices for your fr…" at bounding box center [406, 42] width 803 height 60
click at [169, 72] on div "Upgrade Subscription You have reached the maximum number of devices for your fr…" at bounding box center [406, 42] width 803 height 60
click at [545, 72] on div "Close" at bounding box center [406, 66] width 803 height 11
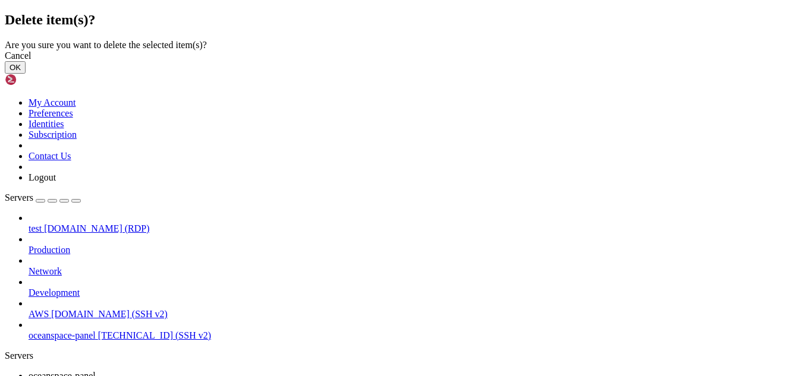
click at [26, 74] on button "OK" at bounding box center [15, 67] width 21 height 12
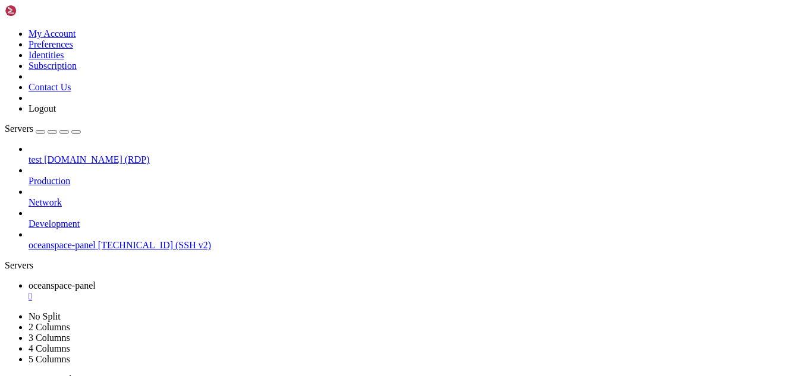
click at [40, 132] on div "button" at bounding box center [40, 132] width 0 height 0
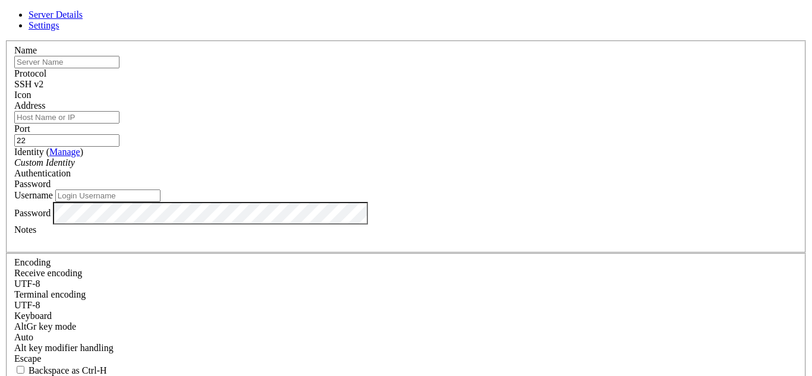
click at [120, 68] on input "text" at bounding box center [66, 62] width 105 height 12
click at [59, 30] on span "Settings" at bounding box center [44, 25] width 31 height 10
click at [83, 20] on link "Server Details" at bounding box center [56, 15] width 54 height 10
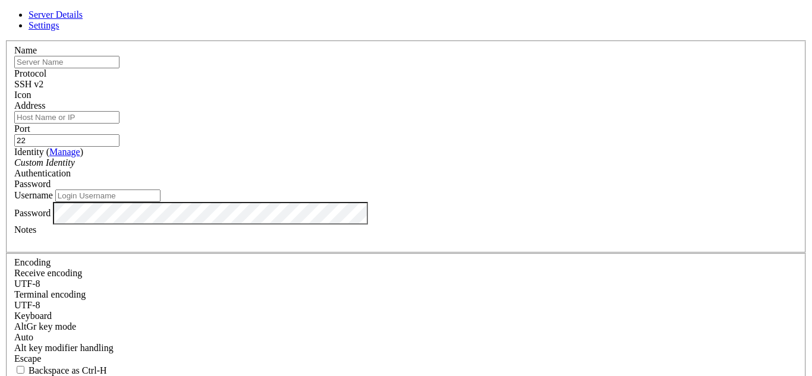
click at [120, 68] on input "text" at bounding box center [66, 62] width 105 height 12
type input "test"
click at [120, 124] on input "Address" at bounding box center [66, 117] width 105 height 12
paste input "[DOMAIN_NAME]"
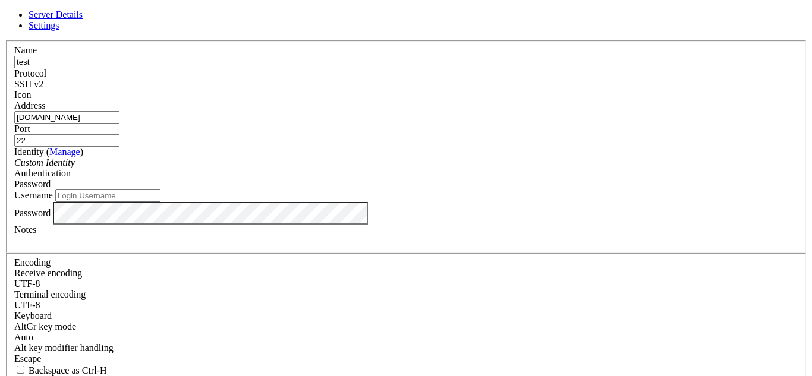
type input "[DOMAIN_NAME]"
click at [43, 82] on span "SSH v2" at bounding box center [28, 84] width 29 height 10
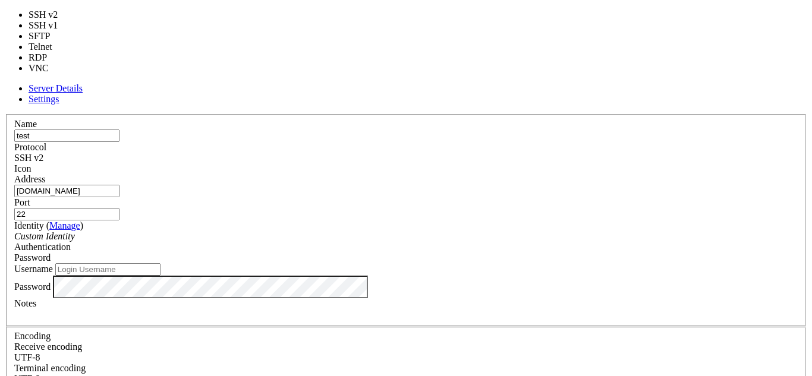
scroll to position [0, 0]
type input "3389"
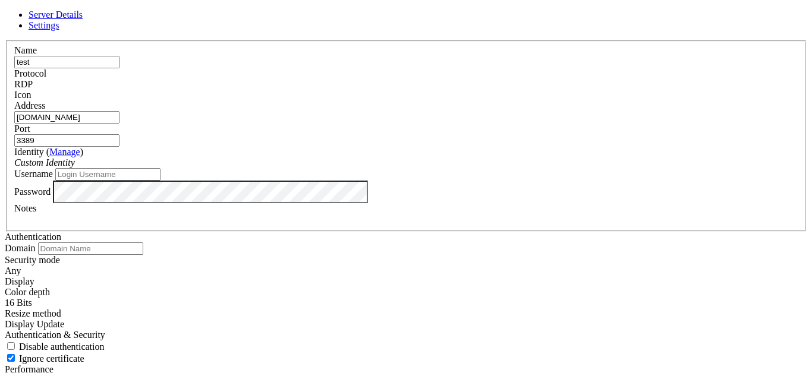
click at [423, 168] on div "Custom Identity" at bounding box center [406, 163] width 784 height 11
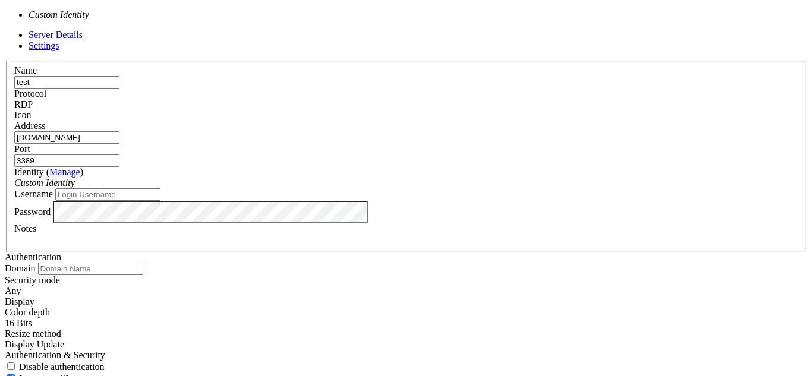
click at [161, 201] on input "Username" at bounding box center [107, 194] width 105 height 12
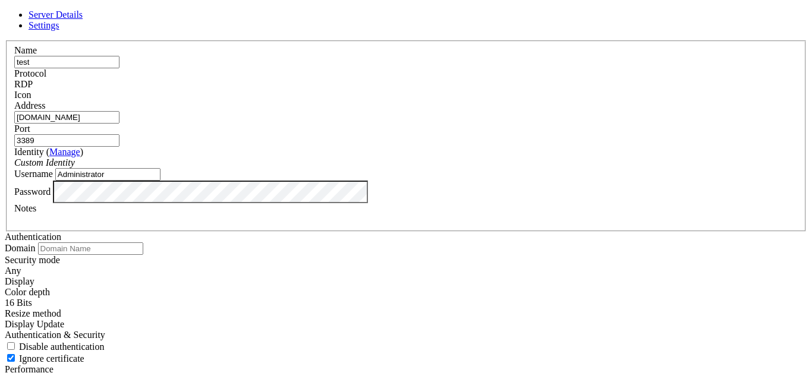
type input "Administrator"
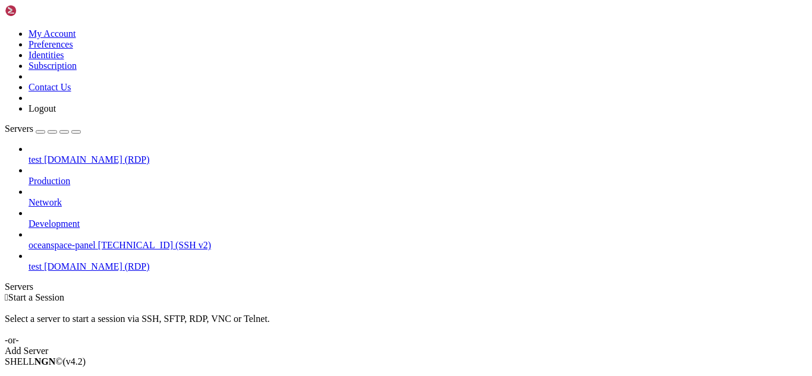
click at [42, 262] on span "test" at bounding box center [35, 267] width 13 height 10
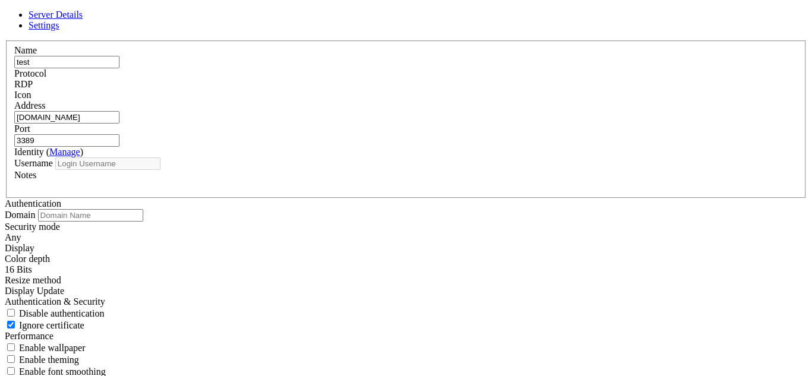
type input "Administrator"
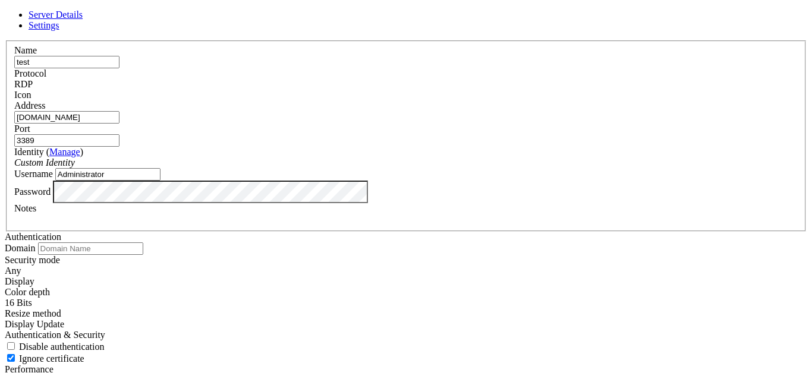
click at [161, 181] on input "Administrator" at bounding box center [107, 174] width 105 height 12
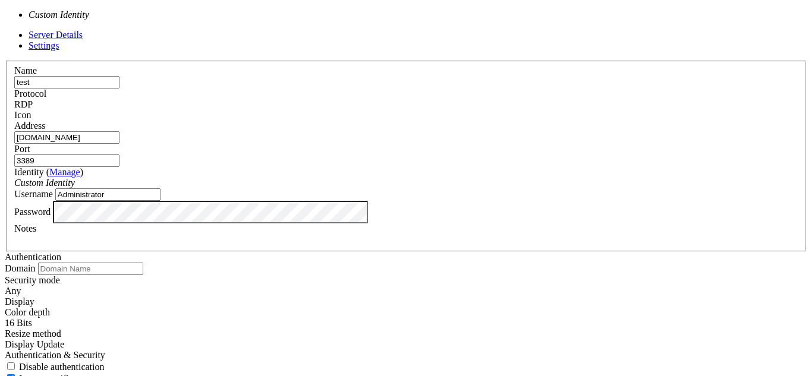
click at [321, 178] on div "Custom Identity" at bounding box center [406, 183] width 784 height 11
click at [161, 201] on input "Administrator" at bounding box center [107, 194] width 105 height 12
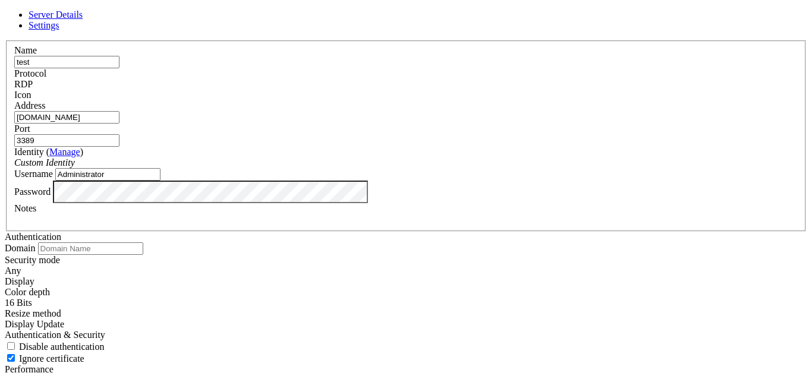
click at [538, 155] on div "Identity ( Manage ) Custom Identity" at bounding box center [406, 157] width 784 height 21
click at [80, 153] on link "Manage" at bounding box center [64, 152] width 31 height 10
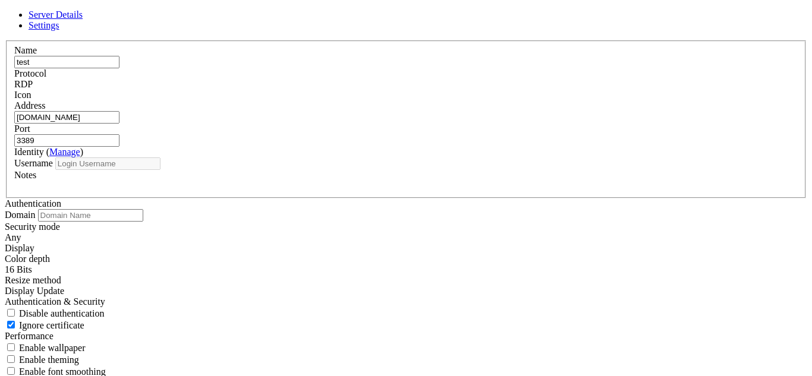
type input "Administrator"
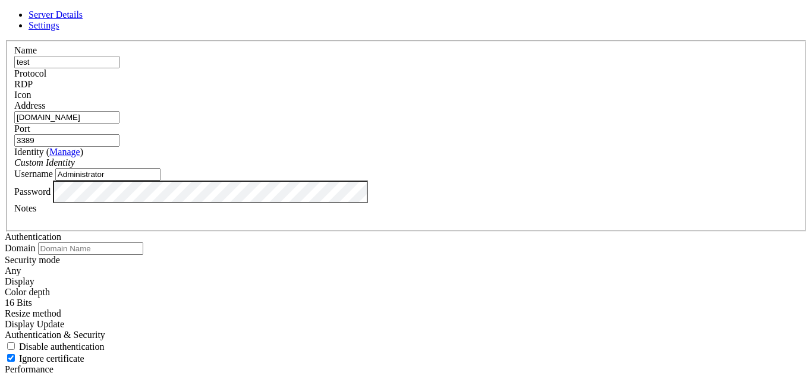
click at [59, 29] on span "Settings" at bounding box center [44, 25] width 31 height 10
click at [83, 20] on span "Server Details" at bounding box center [56, 15] width 54 height 10
click at [59, 30] on span "Settings" at bounding box center [44, 25] width 31 height 10
click at [325, 266] on div "Any" at bounding box center [406, 271] width 803 height 11
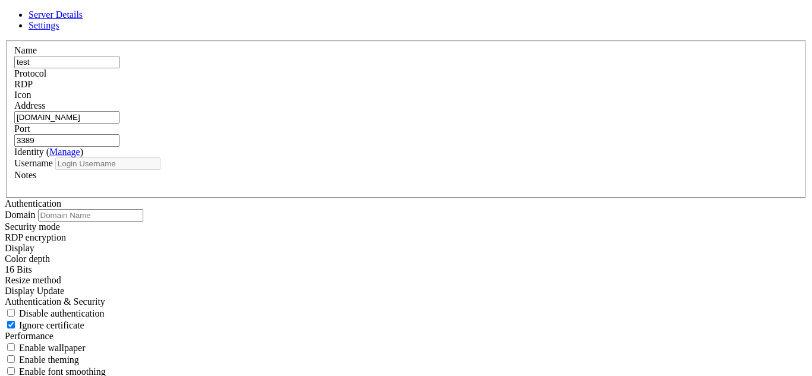
type input "Administrator"
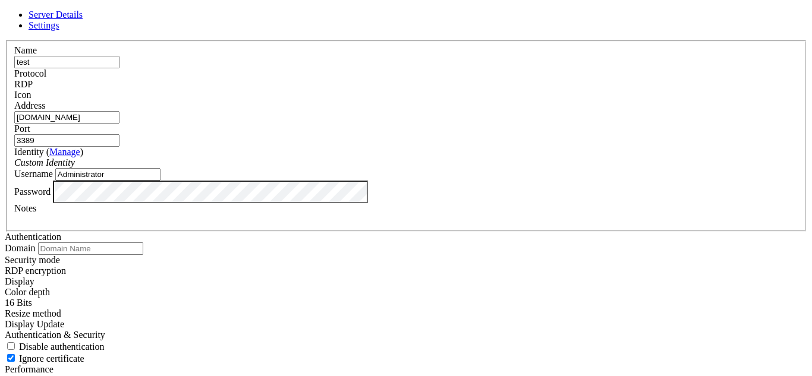
click at [59, 25] on link "Settings" at bounding box center [44, 25] width 31 height 10
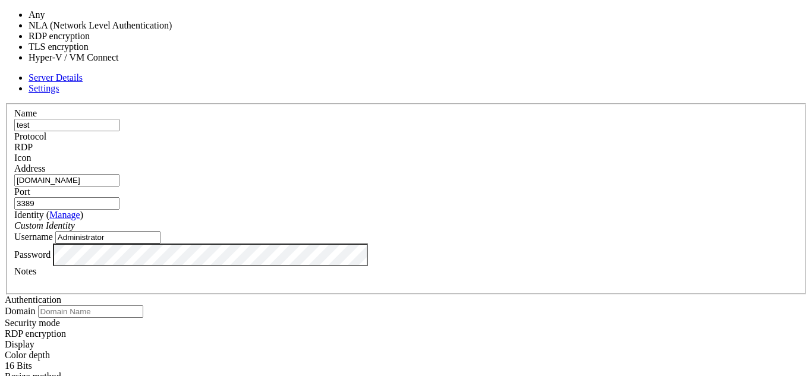
click at [66, 329] on span "RDP encryption" at bounding box center [35, 334] width 61 height 10
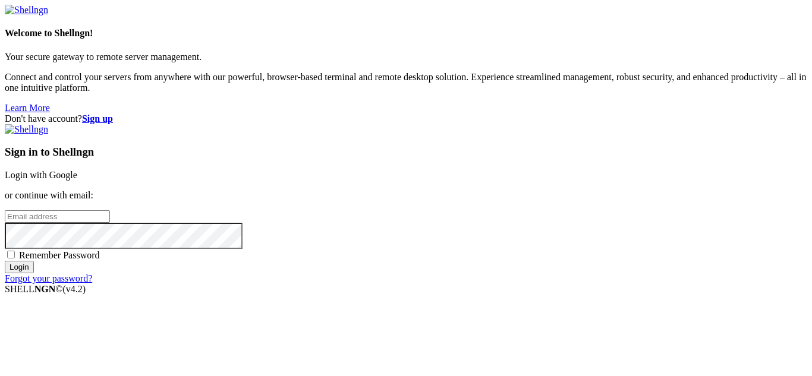
click at [77, 170] on link "Login with Google" at bounding box center [41, 175] width 73 height 10
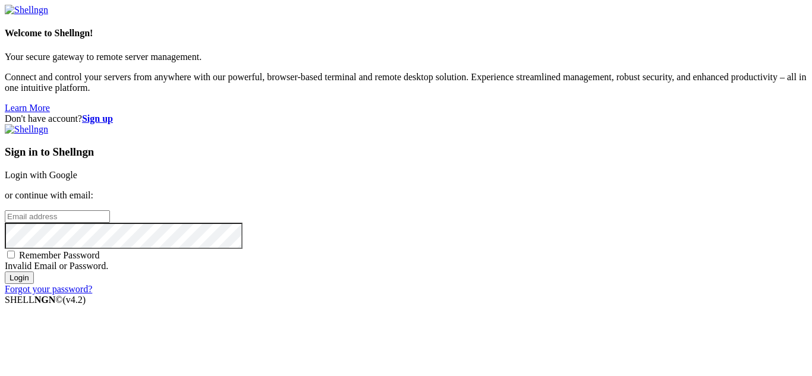
click at [110, 210] on input "email" at bounding box center [57, 216] width 105 height 12
type input "oceanlmfao@outlook.com"
click at [5, 272] on input "Login" at bounding box center [19, 278] width 29 height 12
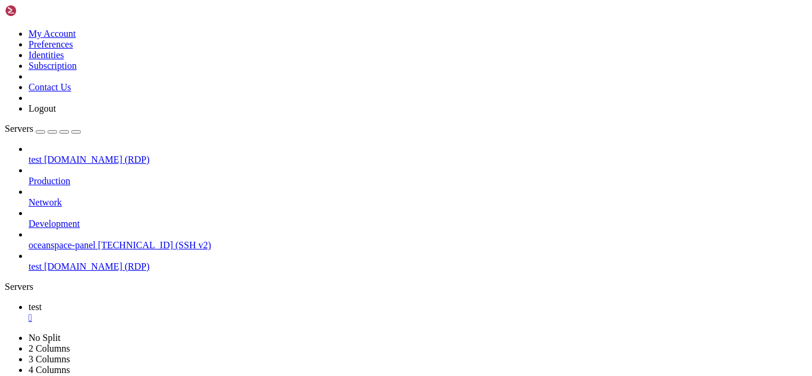
drag, startPoint x: 294, startPoint y: 562, endPoint x: 363, endPoint y: 565, distance: 68.4
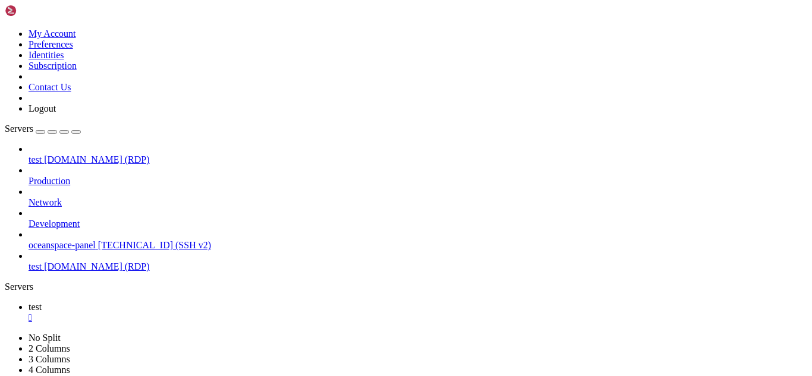
click at [98, 240] on span "[TECHNICAL_ID] (SSH v2)" at bounding box center [154, 245] width 113 height 10
click at [96, 240] on span "oceanspace-panel" at bounding box center [62, 245] width 67 height 10
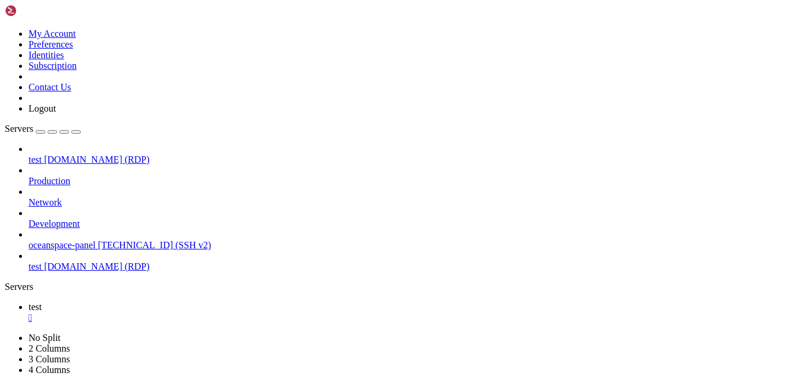
click at [96, 240] on span "oceanspace-panel" at bounding box center [62, 245] width 67 height 10
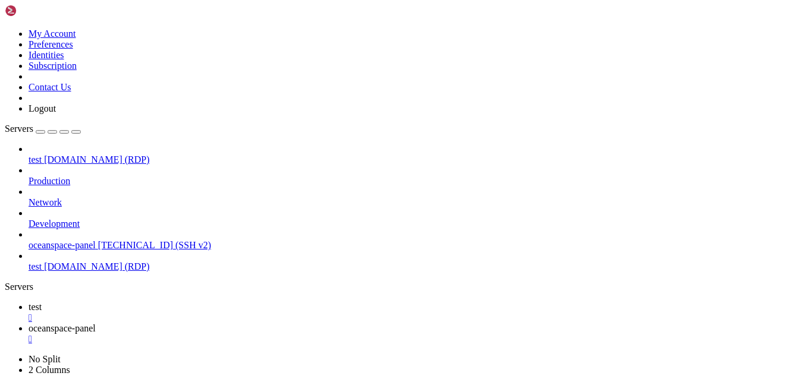
scroll to position [300, 0]
click at [167, 302] on link "test " at bounding box center [418, 312] width 779 height 21
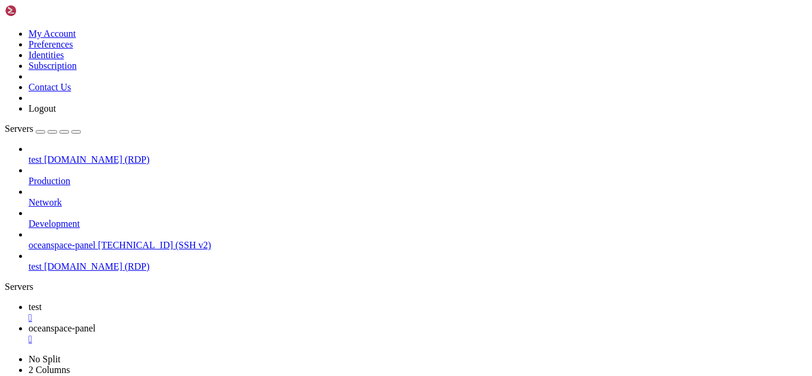
click at [96, 323] on span "oceanspace-panel" at bounding box center [62, 328] width 67 height 10
click at [159, 302] on link "test " at bounding box center [418, 312] width 779 height 21
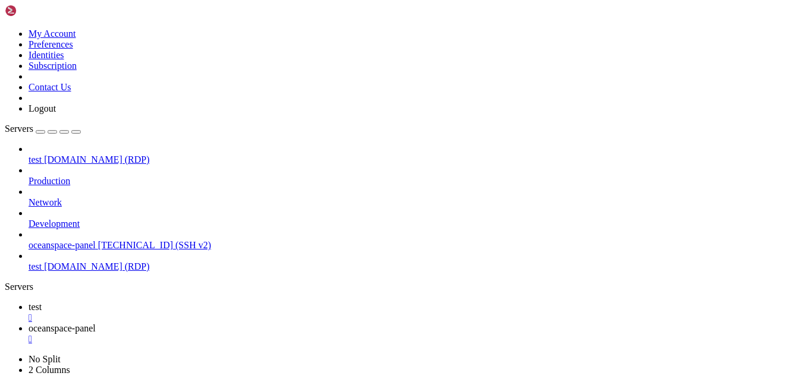
click at [96, 323] on span "oceanspace-panel" at bounding box center [62, 328] width 67 height 10
click at [42, 302] on span "test" at bounding box center [35, 307] width 13 height 10
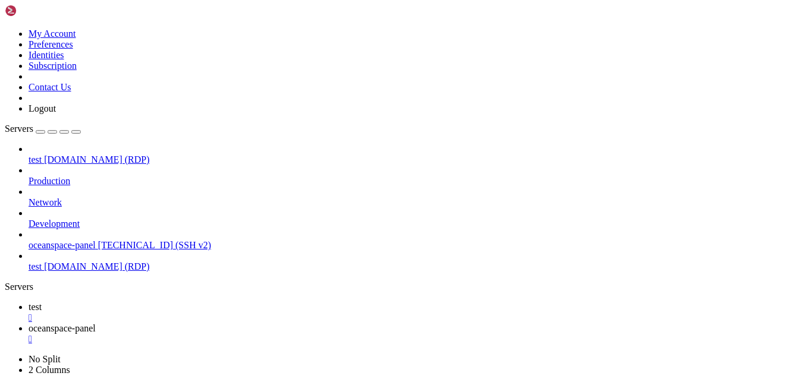
click at [96, 323] on span "oceanspace-panel" at bounding box center [62, 328] width 67 height 10
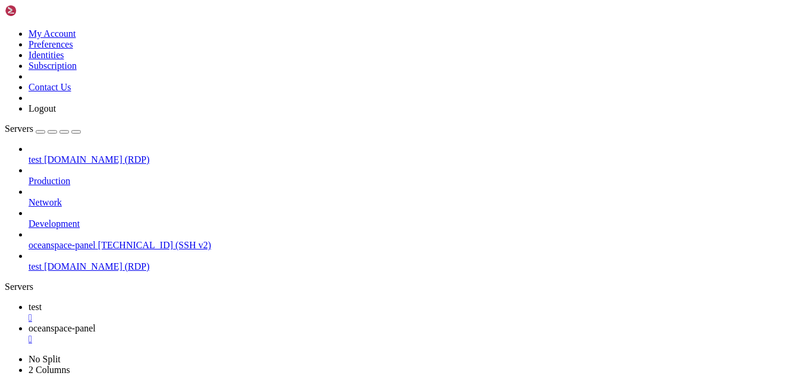
scroll to position [1145, 0]
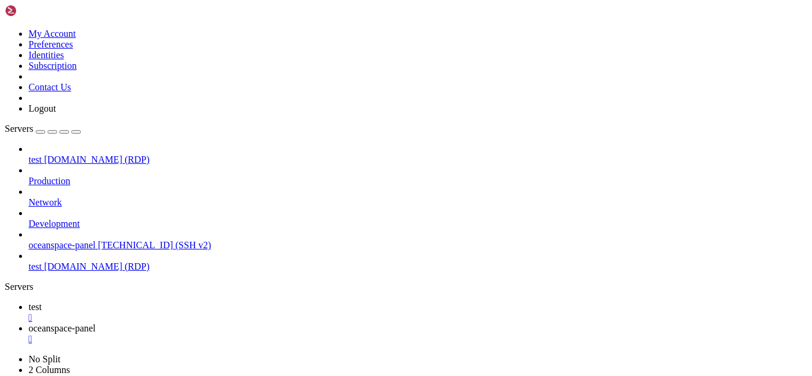
scroll to position [1637, 0]
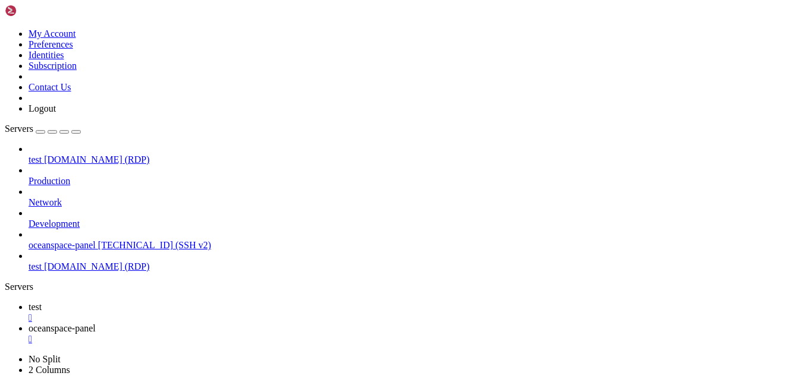
click at [42, 302] on span "test" at bounding box center [35, 307] width 13 height 10
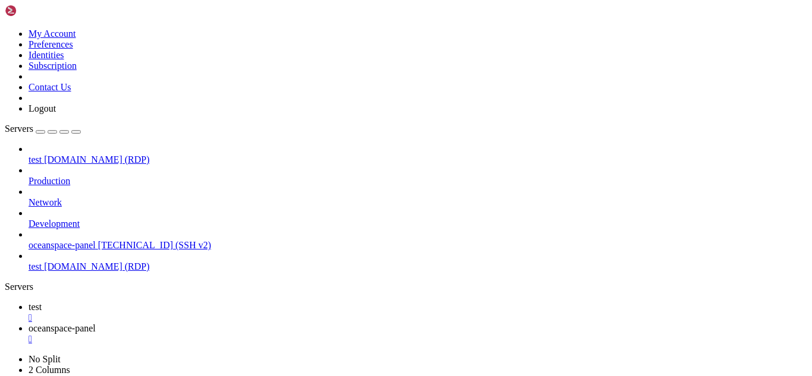
click at [263, 323] on link "oceanspace-panel " at bounding box center [418, 333] width 779 height 21
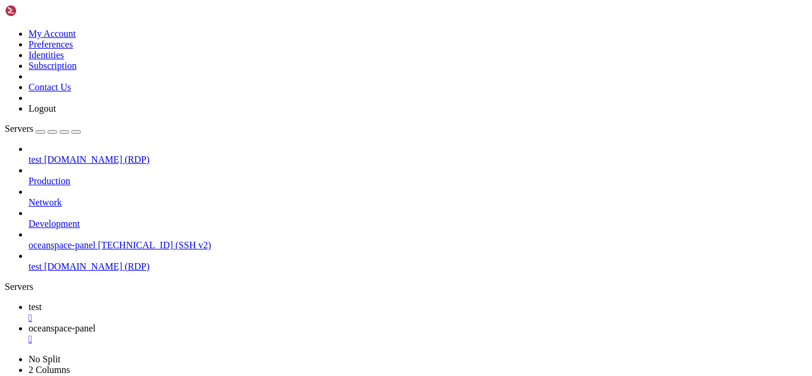
scroll to position [3682, 0]
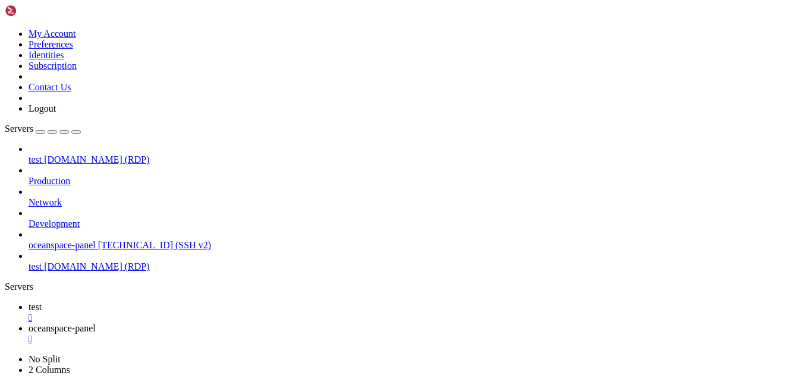
click at [180, 302] on link "test " at bounding box center [418, 312] width 779 height 21
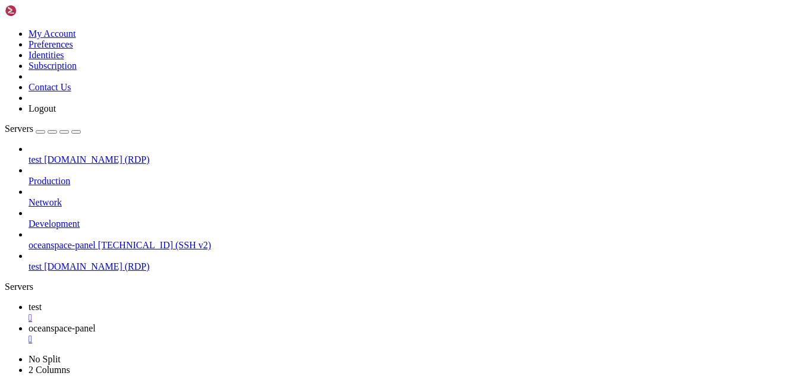
click at [257, 323] on link "oceanspace-panel " at bounding box center [418, 333] width 779 height 21
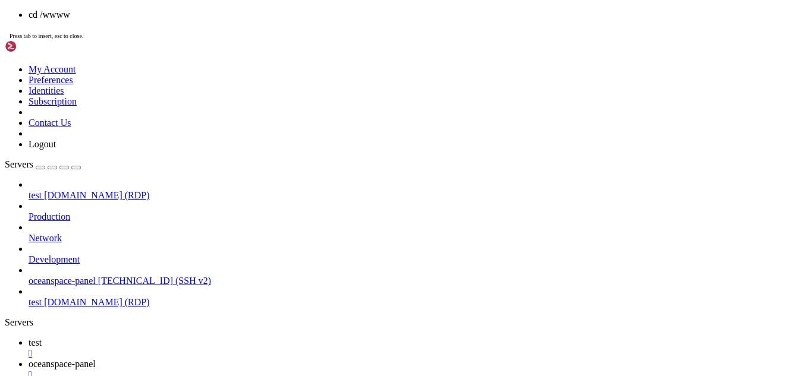
scroll to position [31572, 0]
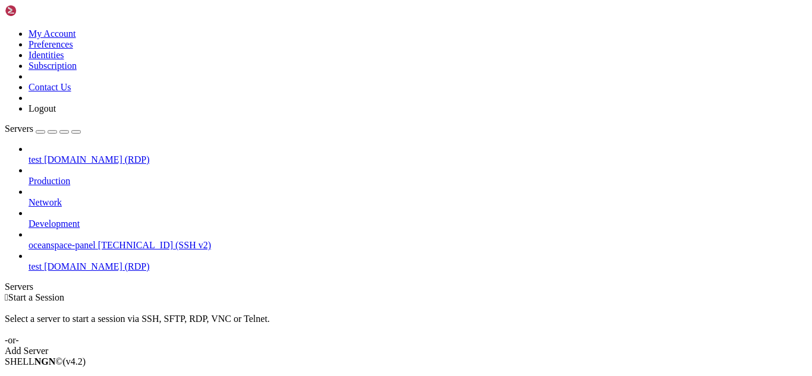
click at [73, 155] on link "test [DOMAIN_NAME] (RDP)" at bounding box center [418, 160] width 779 height 11
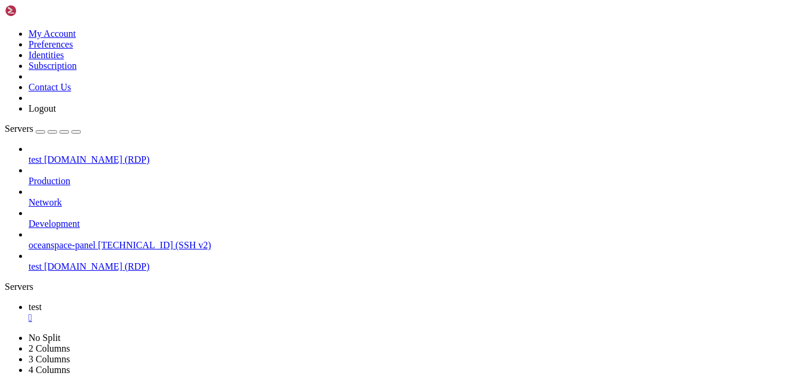
click at [98, 240] on span "[TECHNICAL_ID] (SSH v2)" at bounding box center [154, 245] width 113 height 10
click at [108, 155] on span "[DOMAIN_NAME] (RDP)" at bounding box center [96, 160] width 105 height 10
click at [177, 302] on link "test " at bounding box center [418, 312] width 779 height 21
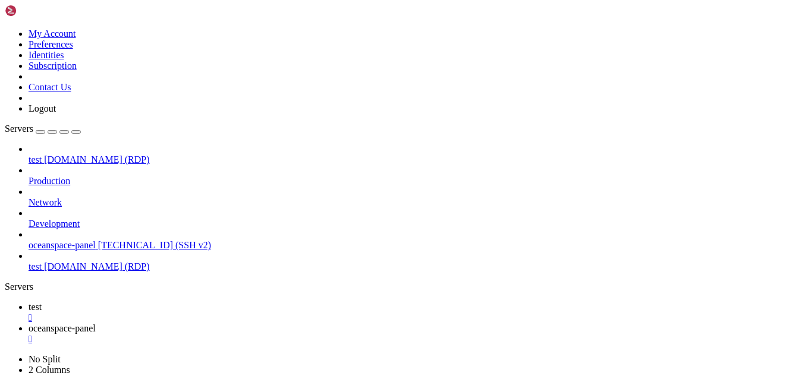
click at [98, 240] on span "[TECHNICAL_ID] (SSH v2)" at bounding box center [154, 245] width 113 height 10
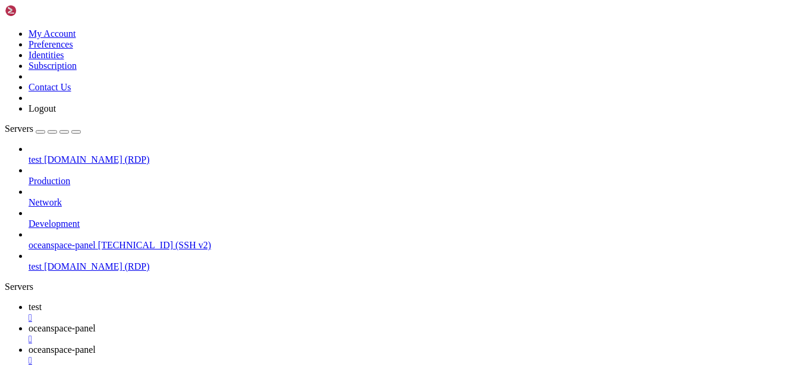
click at [419, 356] on div "" at bounding box center [418, 361] width 779 height 11
click at [29, 302] on icon at bounding box center [29, 307] width 0 height 10
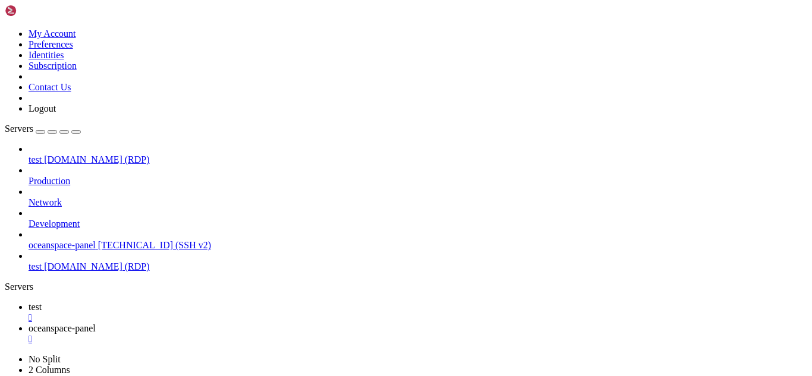
click at [96, 323] on span "oceanspace-panel" at bounding box center [62, 328] width 67 height 10
click at [42, 302] on span "test" at bounding box center [35, 307] width 13 height 10
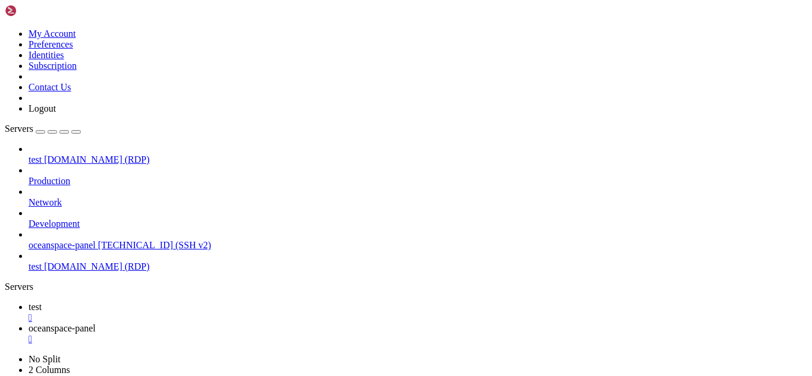
click at [96, 323] on span "oceanspace-panel" at bounding box center [62, 328] width 67 height 10
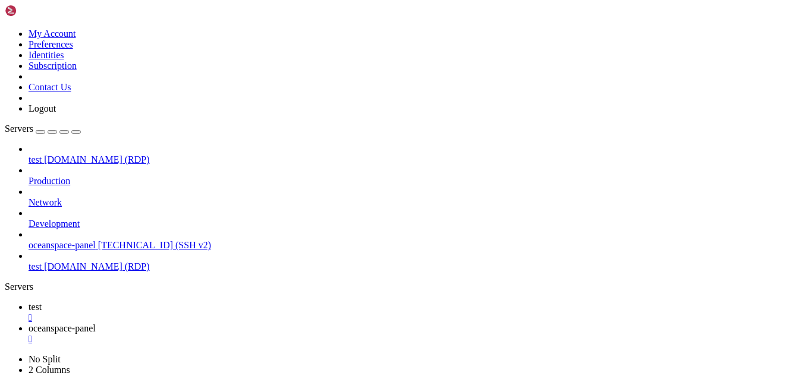
scroll to position [26382, 0]
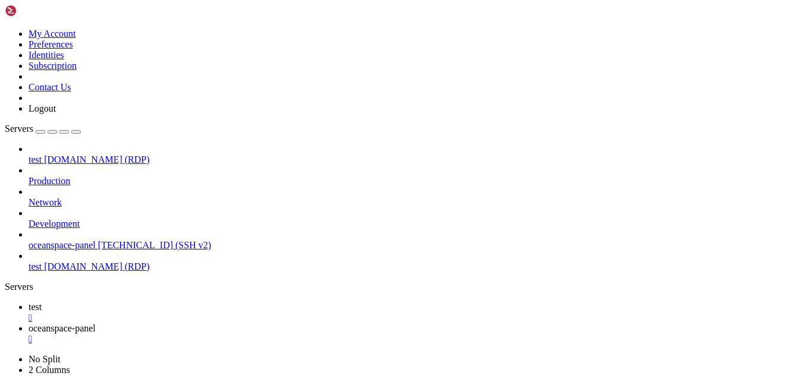
click at [172, 302] on link "test " at bounding box center [418, 312] width 779 height 21
click at [96, 323] on span "oceanspace-panel" at bounding box center [62, 328] width 67 height 10
click at [42, 302] on span "test" at bounding box center [35, 307] width 13 height 10
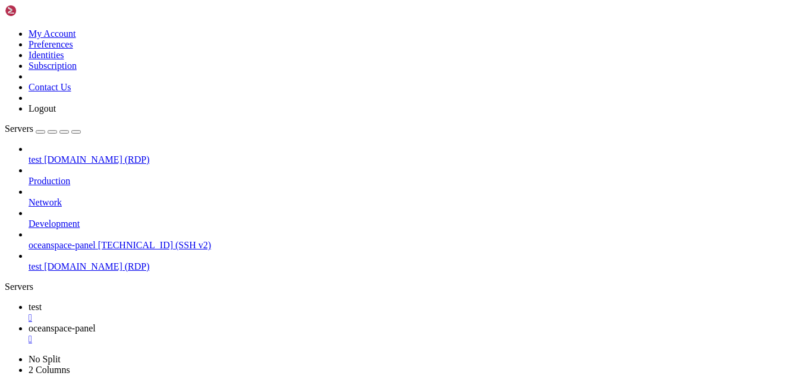
click at [260, 323] on link "oceanspace-panel " at bounding box center [418, 333] width 779 height 21
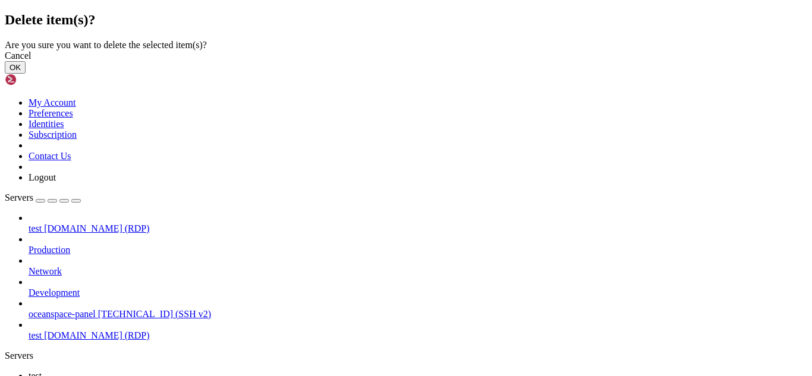
click at [26, 74] on button "OK" at bounding box center [15, 67] width 21 height 12
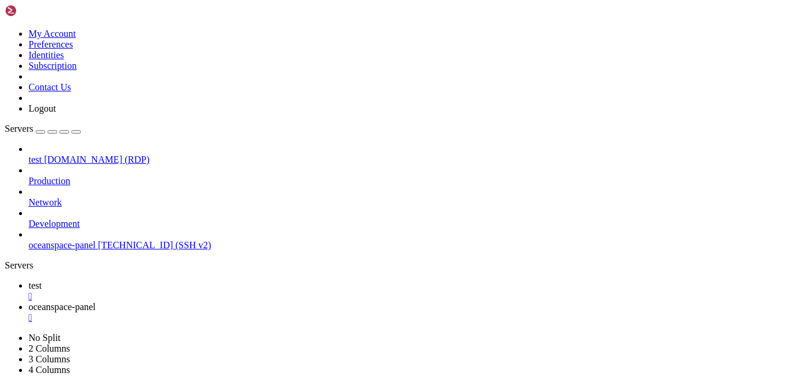
click at [42, 281] on span "test" at bounding box center [35, 286] width 13 height 10
click at [96, 302] on span "oceanspace-panel" at bounding box center [62, 307] width 67 height 10
click at [40, 132] on div "button" at bounding box center [40, 132] width 0 height 0
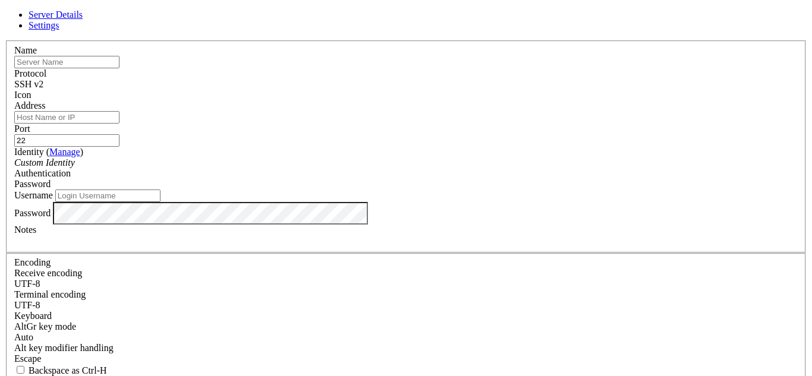
click at [120, 68] on input "text" at bounding box center [66, 62] width 105 height 12
click at [202, 27] on div "Server Details Settings Name Protocol SSH v2 Icon" at bounding box center [406, 255] width 803 height 491
click at [177, 17] on div "Server Details Settings Name Protocol SSH v2 Icon" at bounding box center [406, 255] width 803 height 491
click at [120, 68] on input "text" at bounding box center [66, 62] width 105 height 12
type input "node-1"
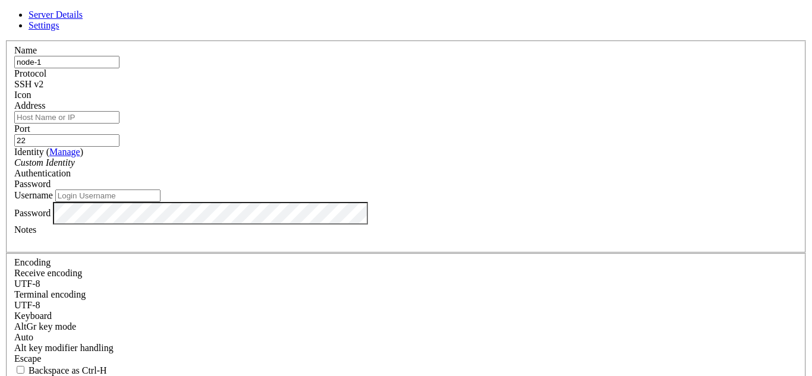
click at [120, 124] on input "Address" at bounding box center [66, 117] width 105 height 12
paste input "[TECHNICAL_ID]"
type input "[TECHNICAL_ID]"
click at [51, 179] on span "Password" at bounding box center [32, 184] width 36 height 10
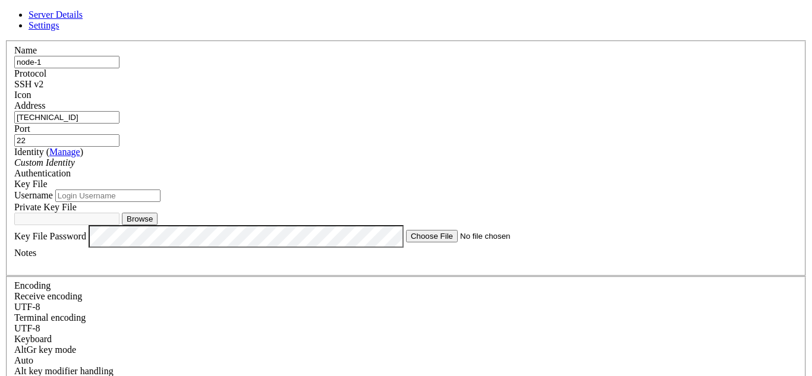
click at [161, 202] on input "Username" at bounding box center [107, 196] width 105 height 12
type input "ubuntu"
click at [158, 225] on button "Browse" at bounding box center [140, 219] width 36 height 12
type input "oceanspace.pem"
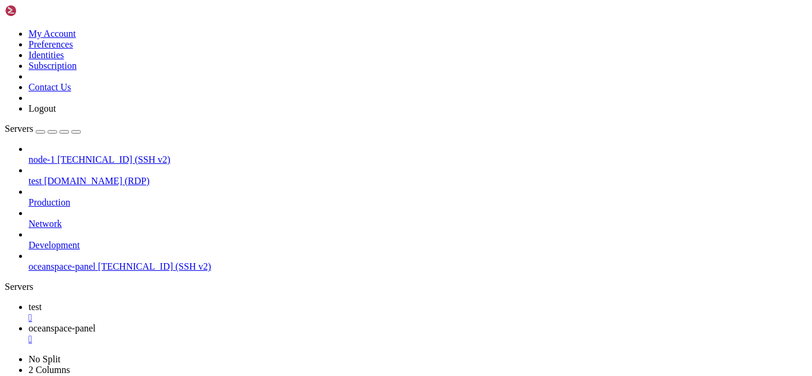
click at [55, 155] on span "node-1" at bounding box center [42, 160] width 26 height 10
click at [304, 334] on div "" at bounding box center [418, 339] width 779 height 11
click at [55, 323] on span "node-1" at bounding box center [42, 328] width 26 height 10
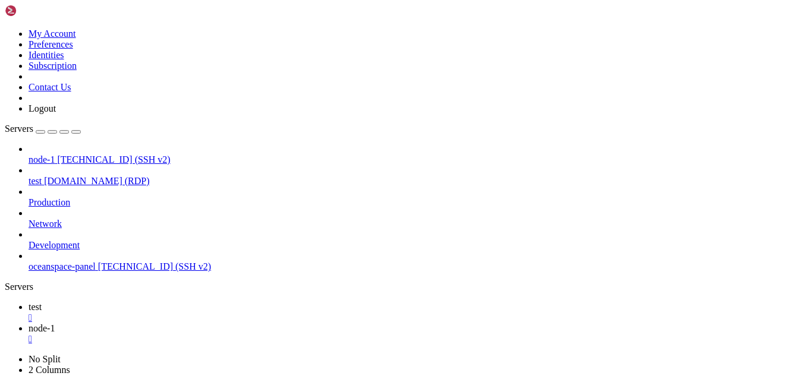
click at [185, 302] on link "test " at bounding box center [418, 312] width 779 height 21
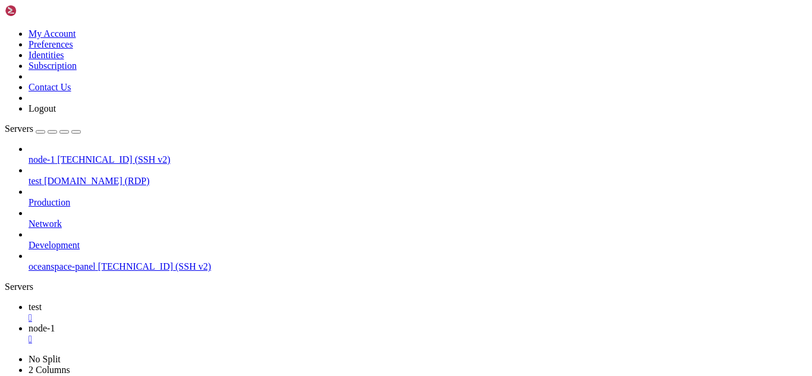
click at [237, 323] on link "node-1 " at bounding box center [418, 333] width 779 height 21
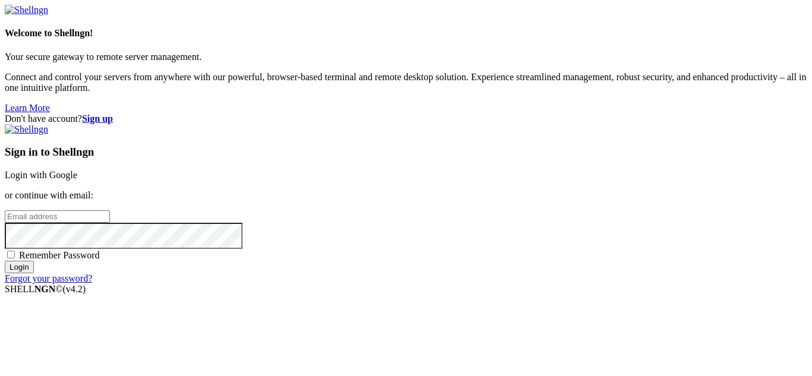
click at [110, 210] on input "email" at bounding box center [57, 216] width 105 height 12
type input "[EMAIL_ADDRESS][DOMAIN_NAME]"
click at [5, 261] on input "Login" at bounding box center [19, 267] width 29 height 12
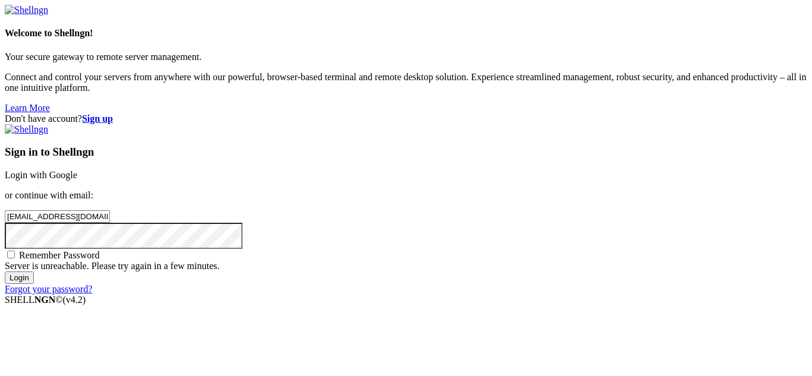
click at [100, 250] on span "Remember Password" at bounding box center [59, 255] width 81 height 10
click at [15, 251] on input "Remember Password" at bounding box center [11, 255] width 8 height 8
checkbox input "true"
click at [34, 284] on input "Login" at bounding box center [19, 278] width 29 height 12
